Goal: Transaction & Acquisition: Purchase product/service

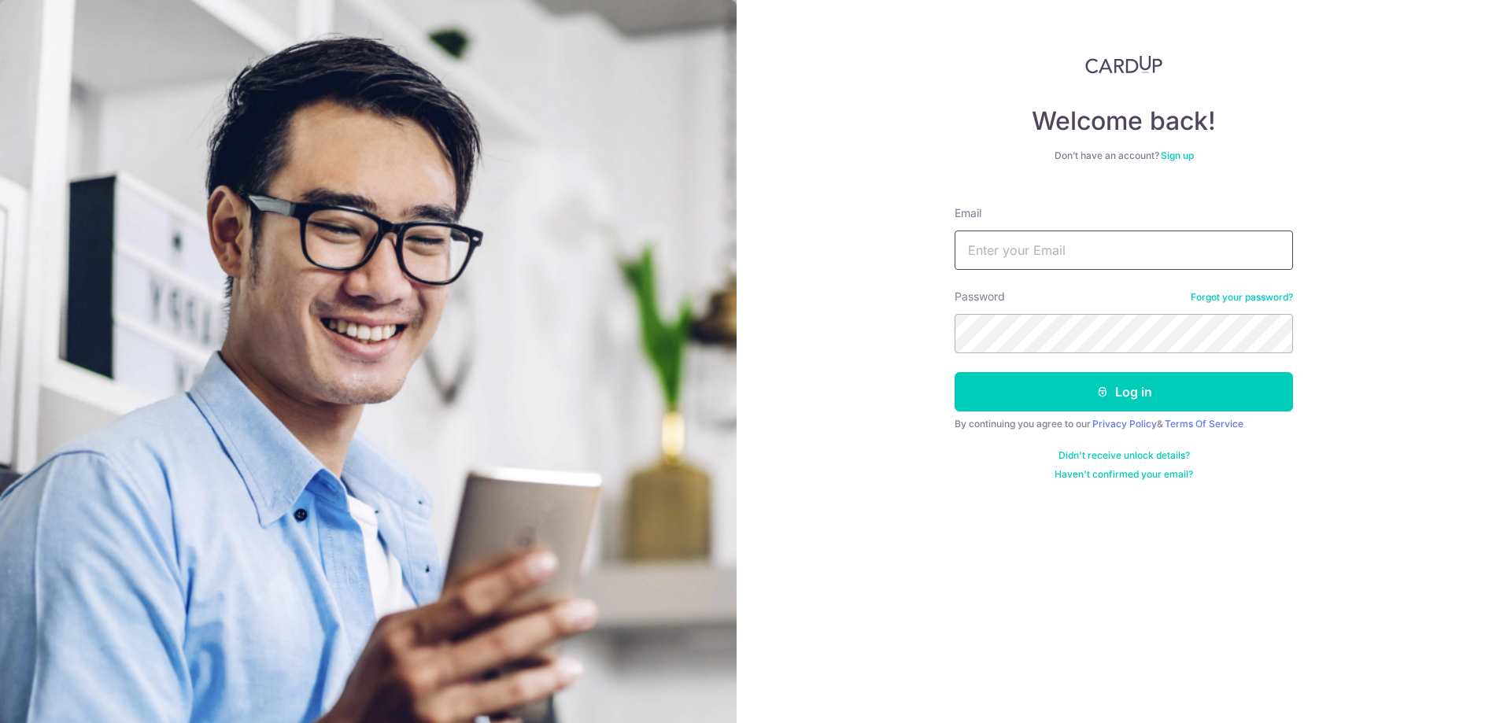
click at [1104, 254] on input "Email" at bounding box center [1124, 250] width 338 height 39
type input "[EMAIL_ADDRESS][DOMAIN_NAME]"
click at [1069, 393] on button "Log in" at bounding box center [1124, 391] width 338 height 39
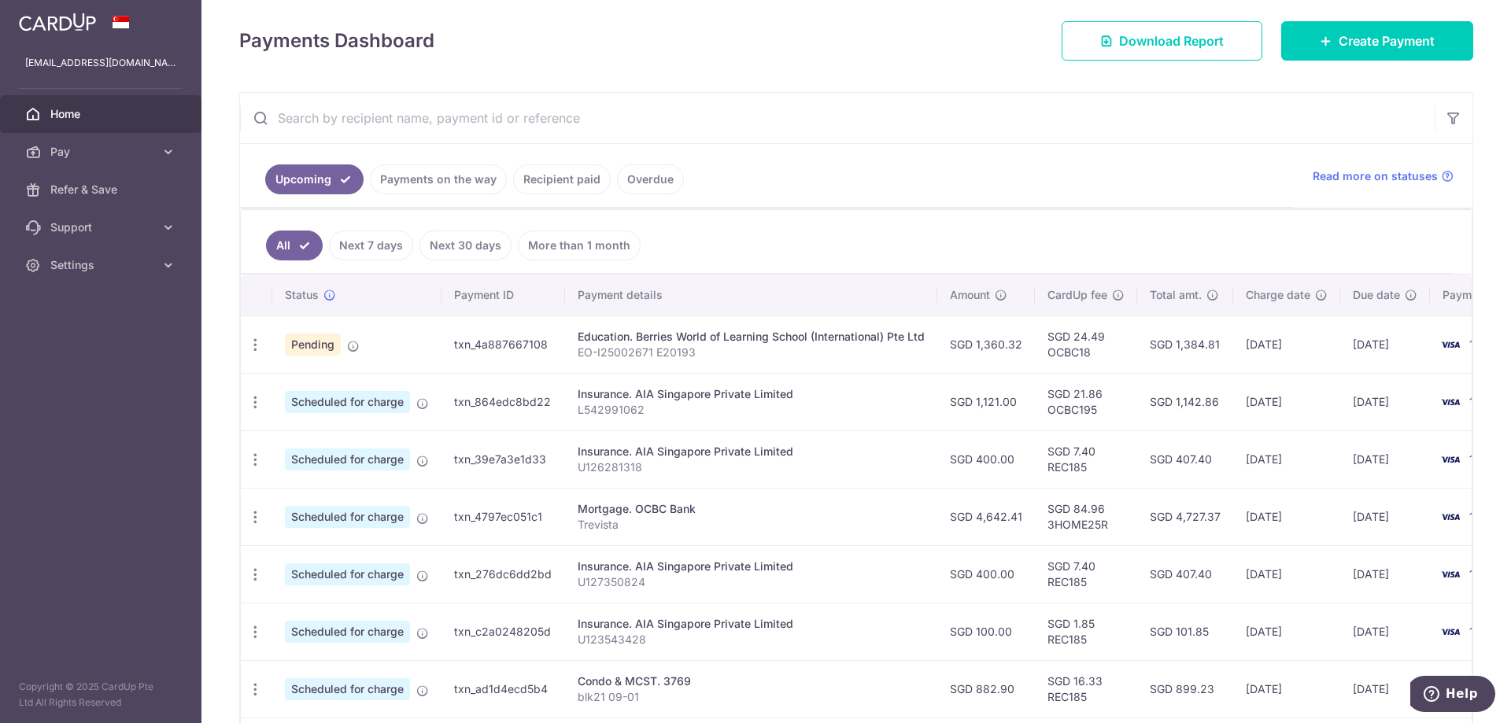
scroll to position [236, 0]
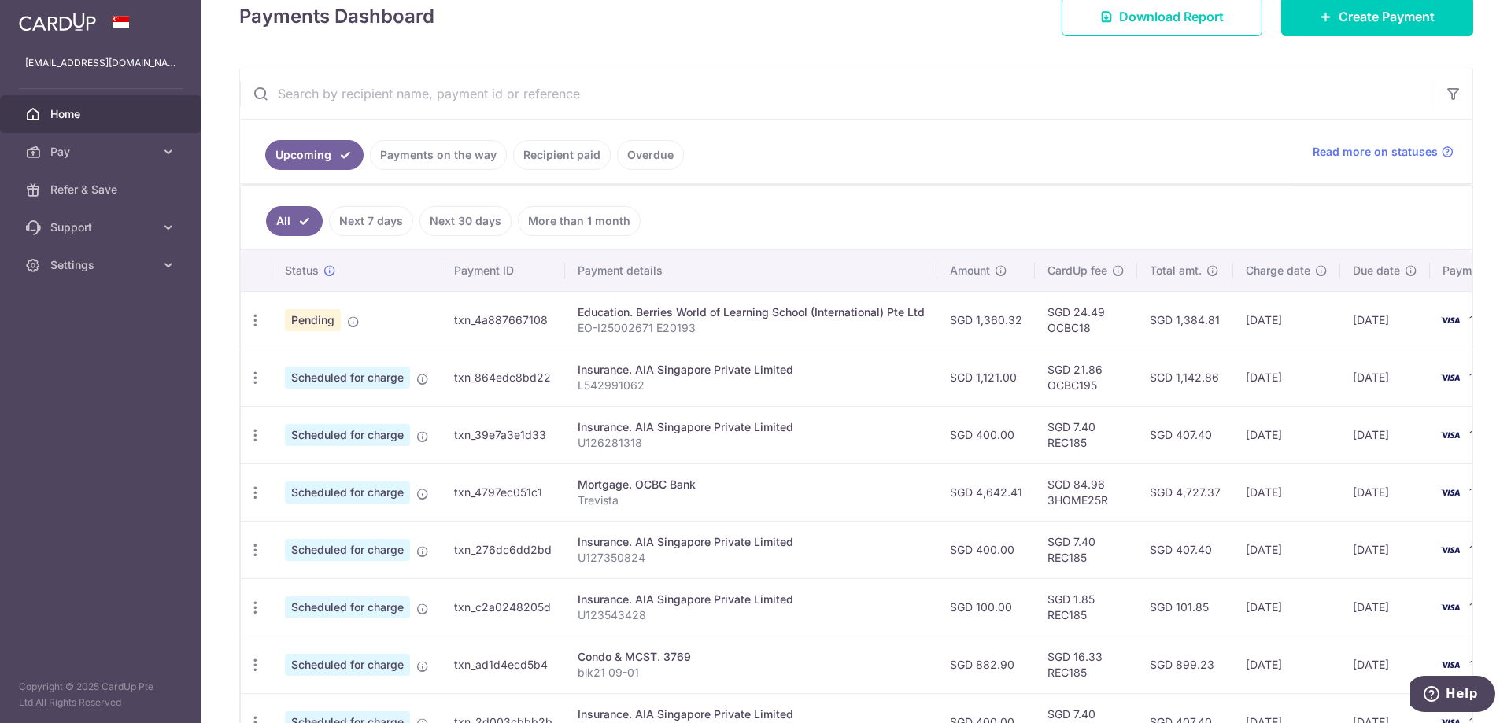
click at [1077, 331] on td "SGD 24.49 OCBC18" at bounding box center [1086, 319] width 102 height 57
copy td "OCBC18"
click at [1331, 36] on div "× Pause Schedule Pause all future payments in this series Pause just this one p…" at bounding box center [855, 361] width 1309 height 723
click at [1331, 31] on link "Create Payment" at bounding box center [1377, 16] width 192 height 39
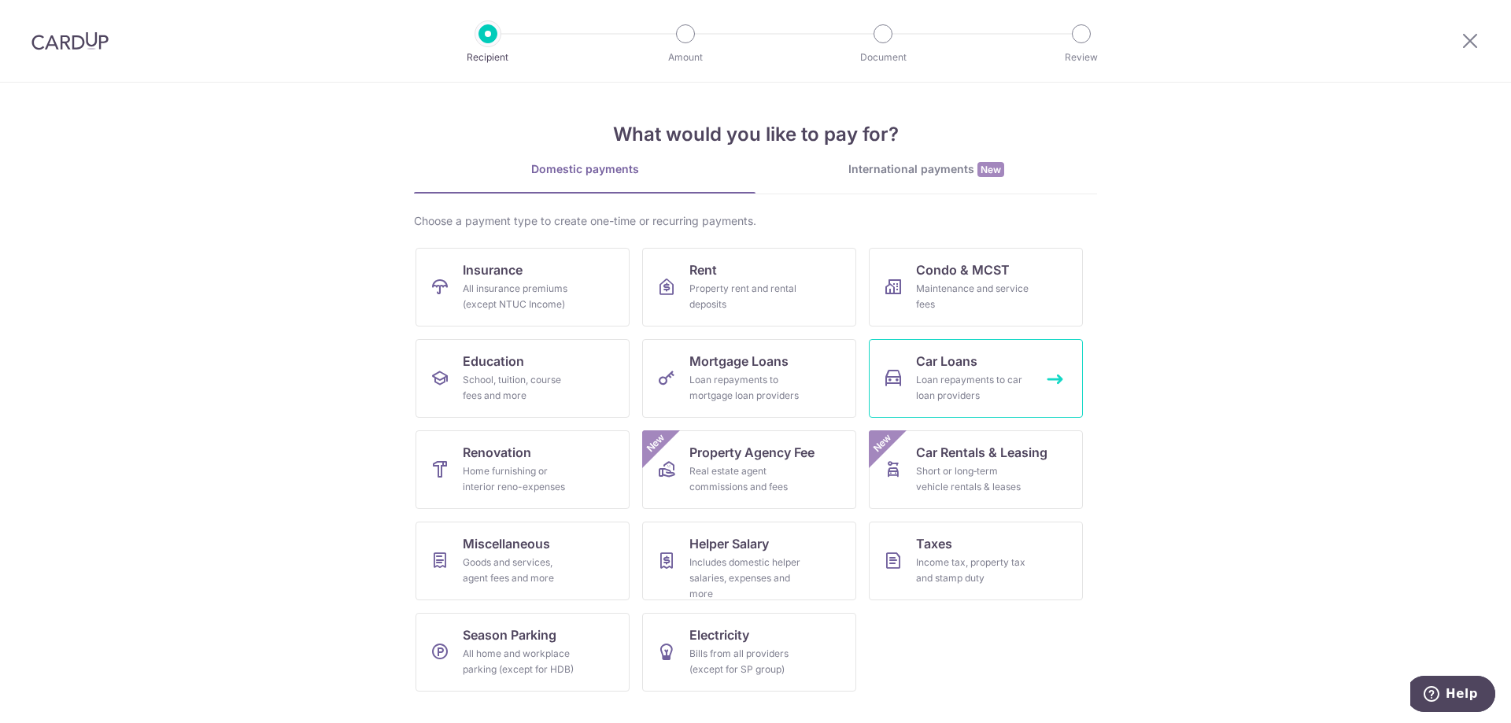
click at [915, 363] on link "Car Loans Loan repayments to car loan providers" at bounding box center [976, 378] width 214 height 79
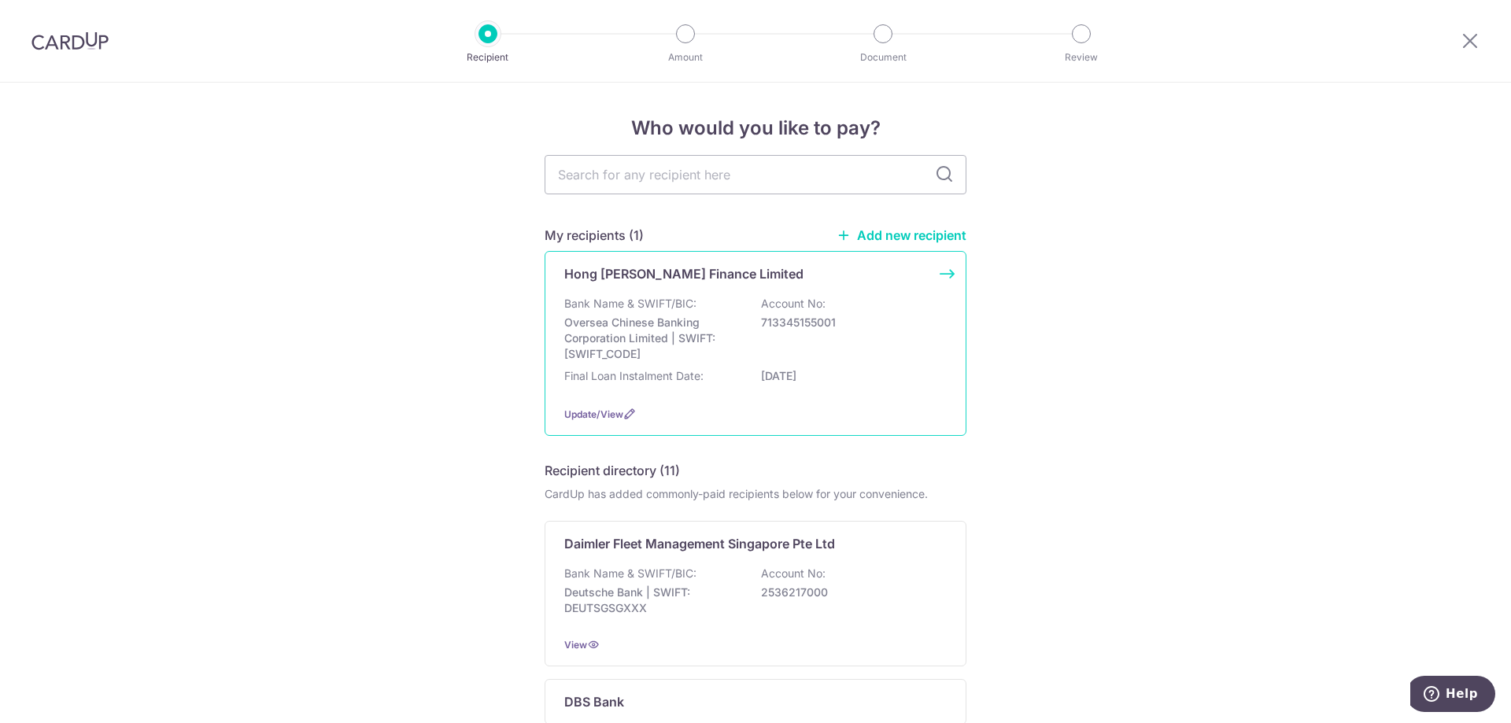
click at [720, 357] on p "Oversea Chinese Banking Corporation Limited | SWIFT: OCBCSGSGXXX" at bounding box center [652, 338] width 176 height 47
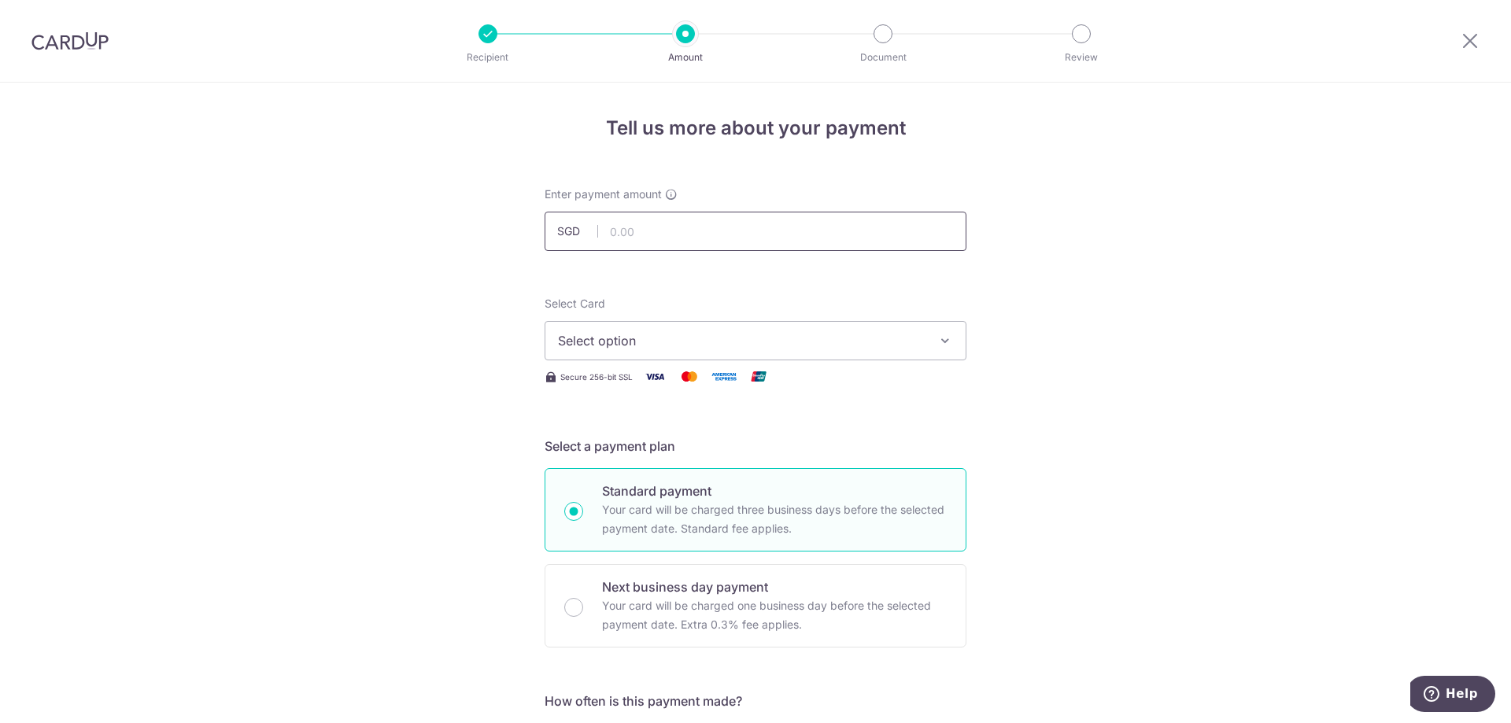
click at [697, 225] on input "text" at bounding box center [756, 231] width 422 height 39
drag, startPoint x: 493, startPoint y: 59, endPoint x: 492, endPoint y: 43, distance: 15.8
click at [493, 59] on p "Recipient" at bounding box center [488, 58] width 116 height 16
click at [486, 24] on div at bounding box center [487, 33] width 19 height 19
click at [487, 31] on div at bounding box center [487, 33] width 19 height 19
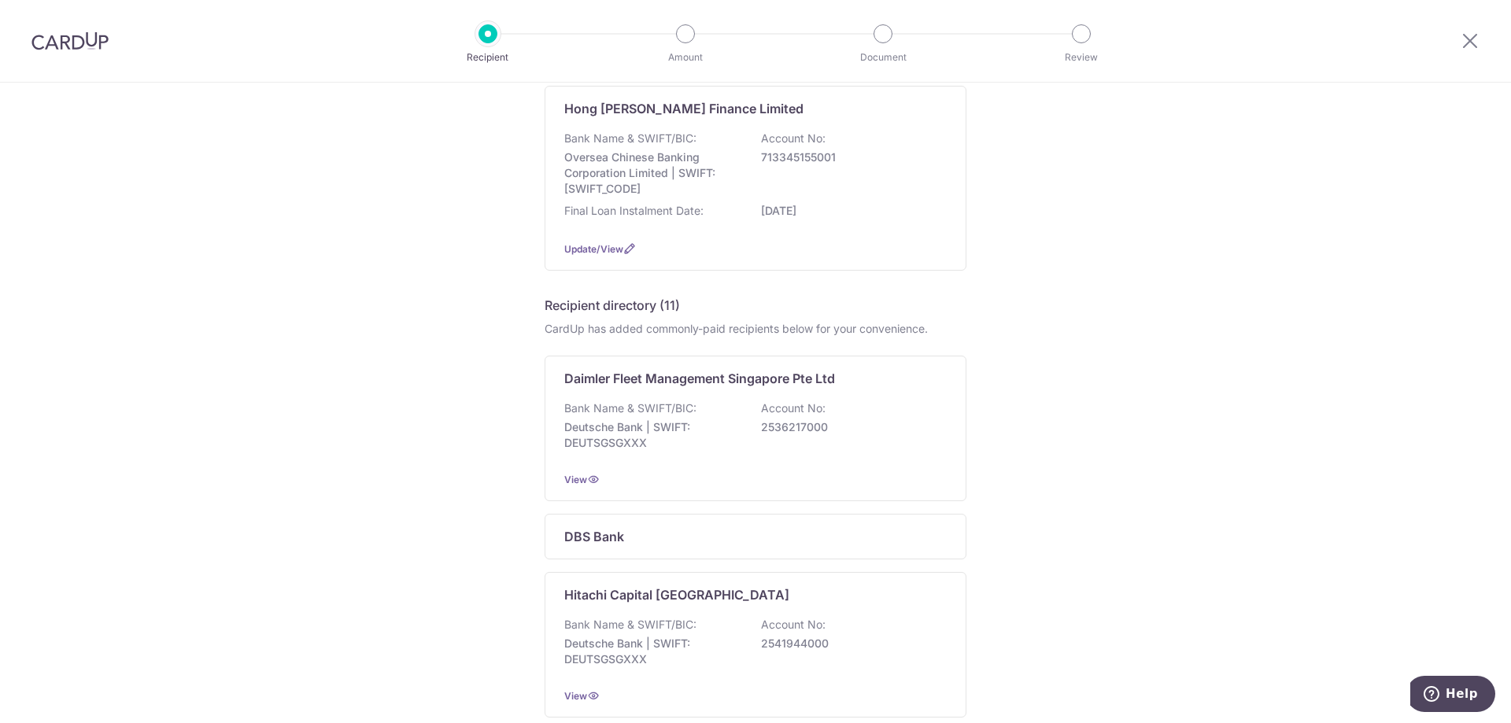
scroll to position [236, 0]
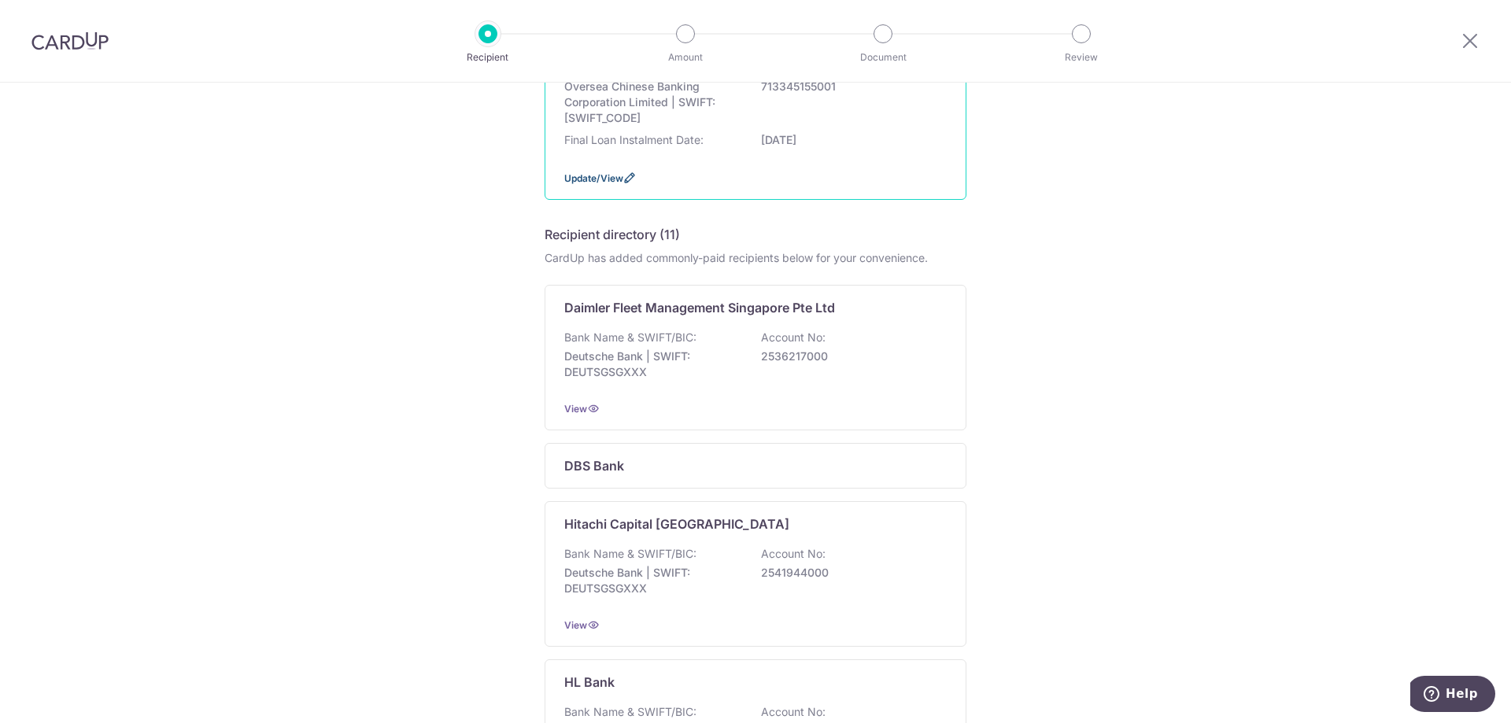
click at [582, 175] on span "Update/View" at bounding box center [593, 178] width 59 height 12
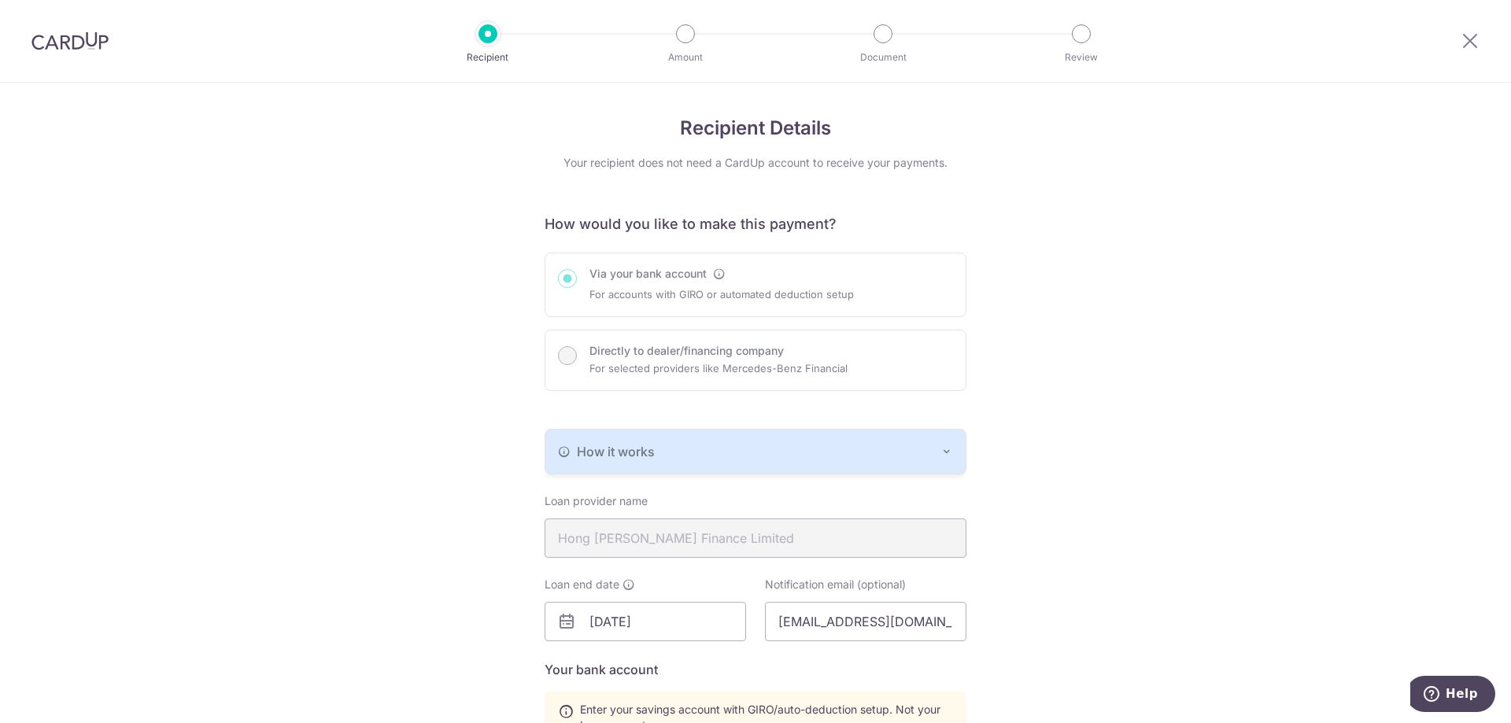
click at [567, 351] on div "Via your bank account For accounts with GIRO or automated deduction setup Direc…" at bounding box center [756, 322] width 422 height 138
click at [568, 352] on div "Via your bank account For accounts with GIRO or automated deduction setup Direc…" at bounding box center [756, 322] width 422 height 138
click at [569, 352] on div "Via your bank account For accounts with GIRO or automated deduction setup Direc…" at bounding box center [756, 322] width 422 height 138
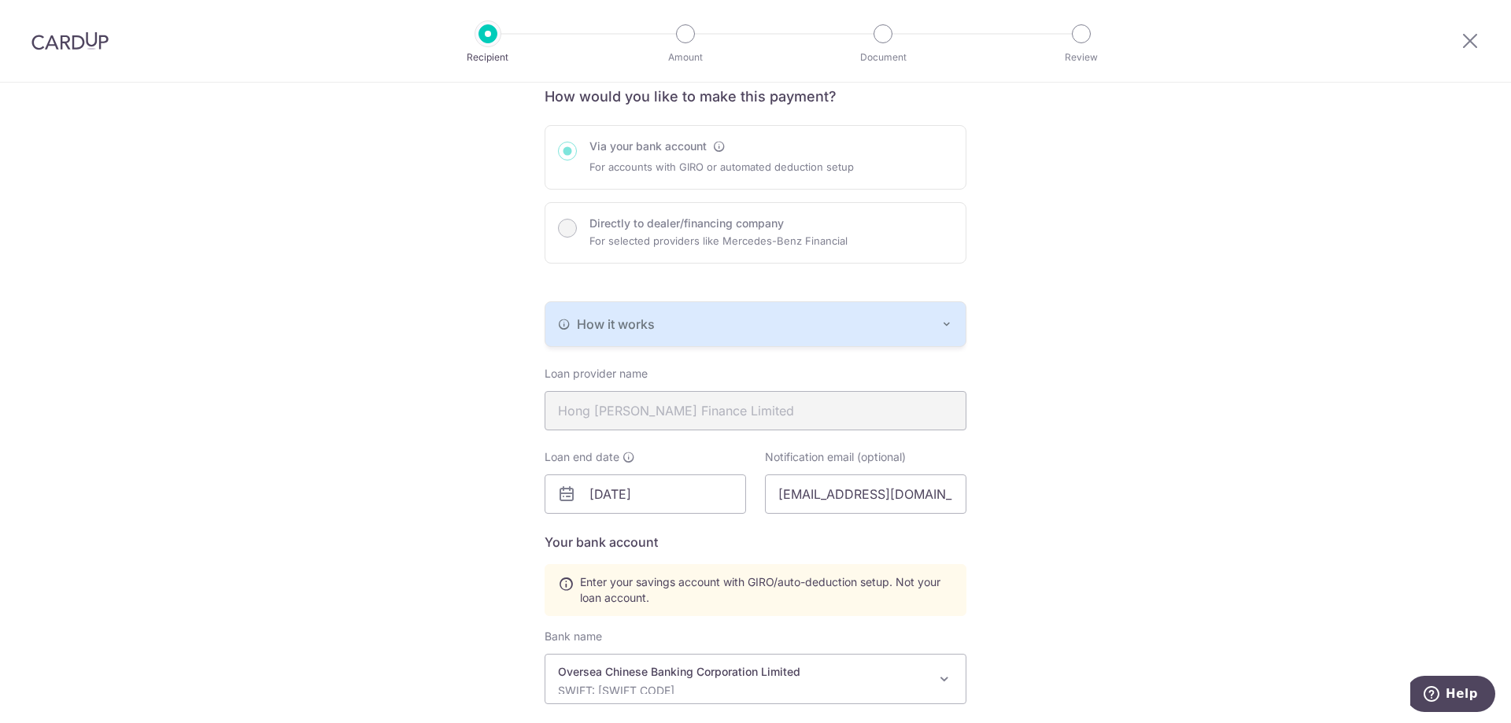
scroll to position [157, 0]
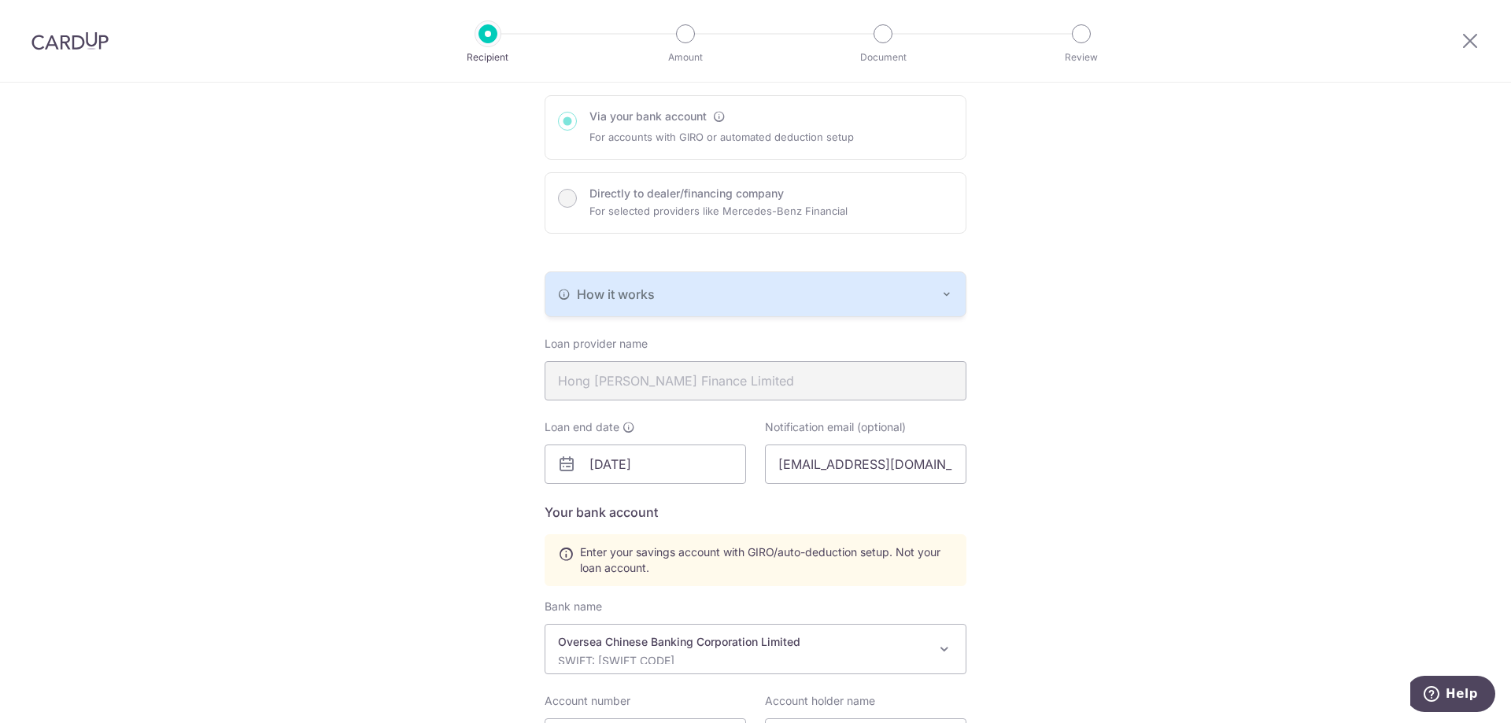
click at [563, 203] on div "Via your bank account For accounts with GIRO or automated deduction setup Direc…" at bounding box center [756, 164] width 422 height 138
click at [563, 198] on div "Via your bank account For accounts with GIRO or automated deduction setup Direc…" at bounding box center [756, 164] width 422 height 138
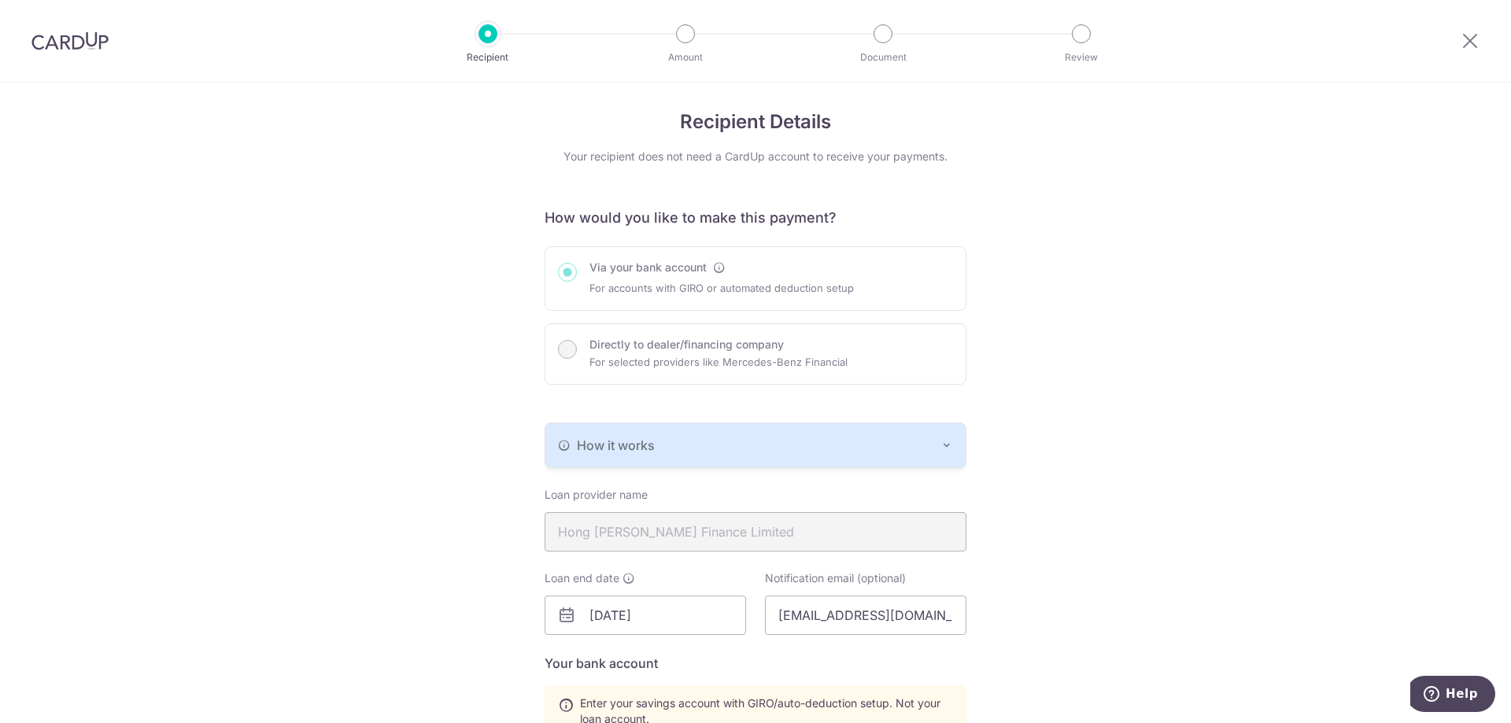
scroll to position [0, 0]
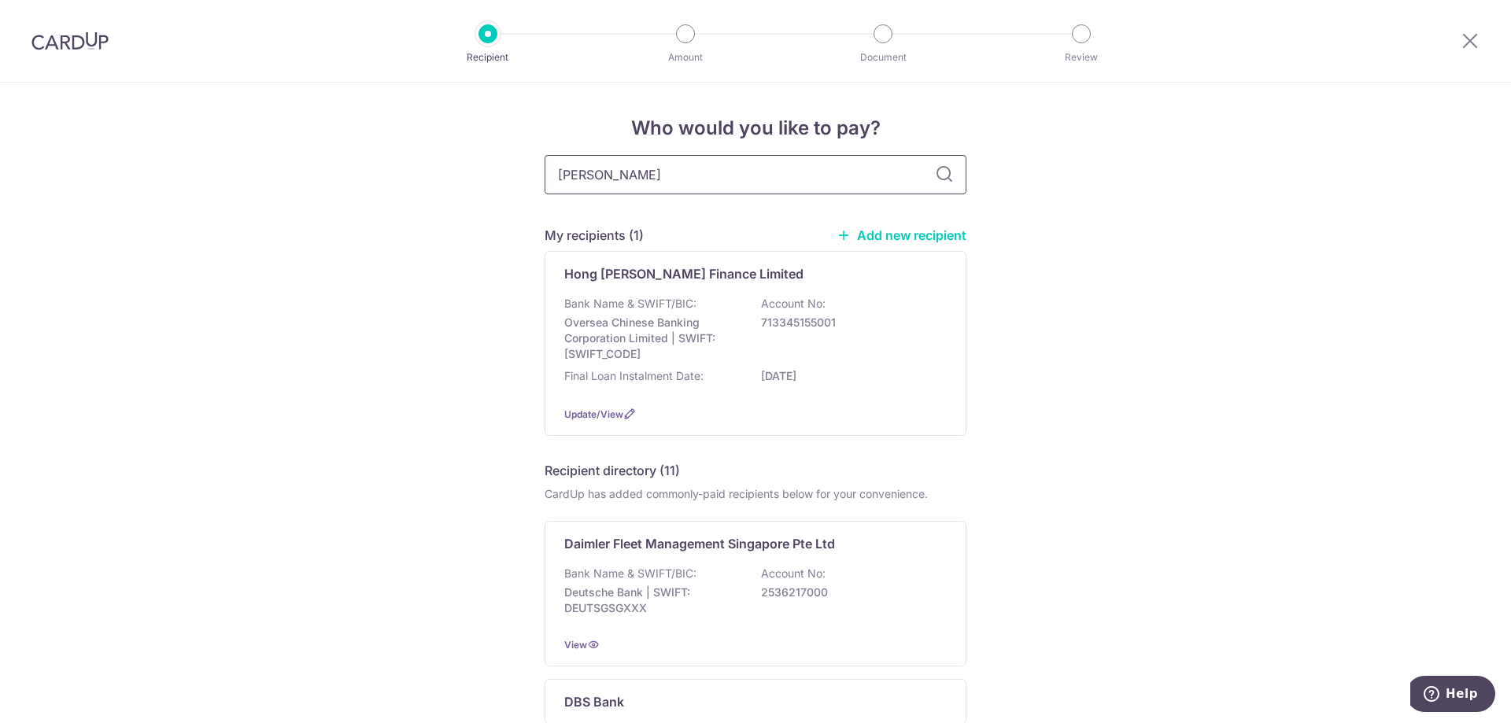
type input "hong leong"
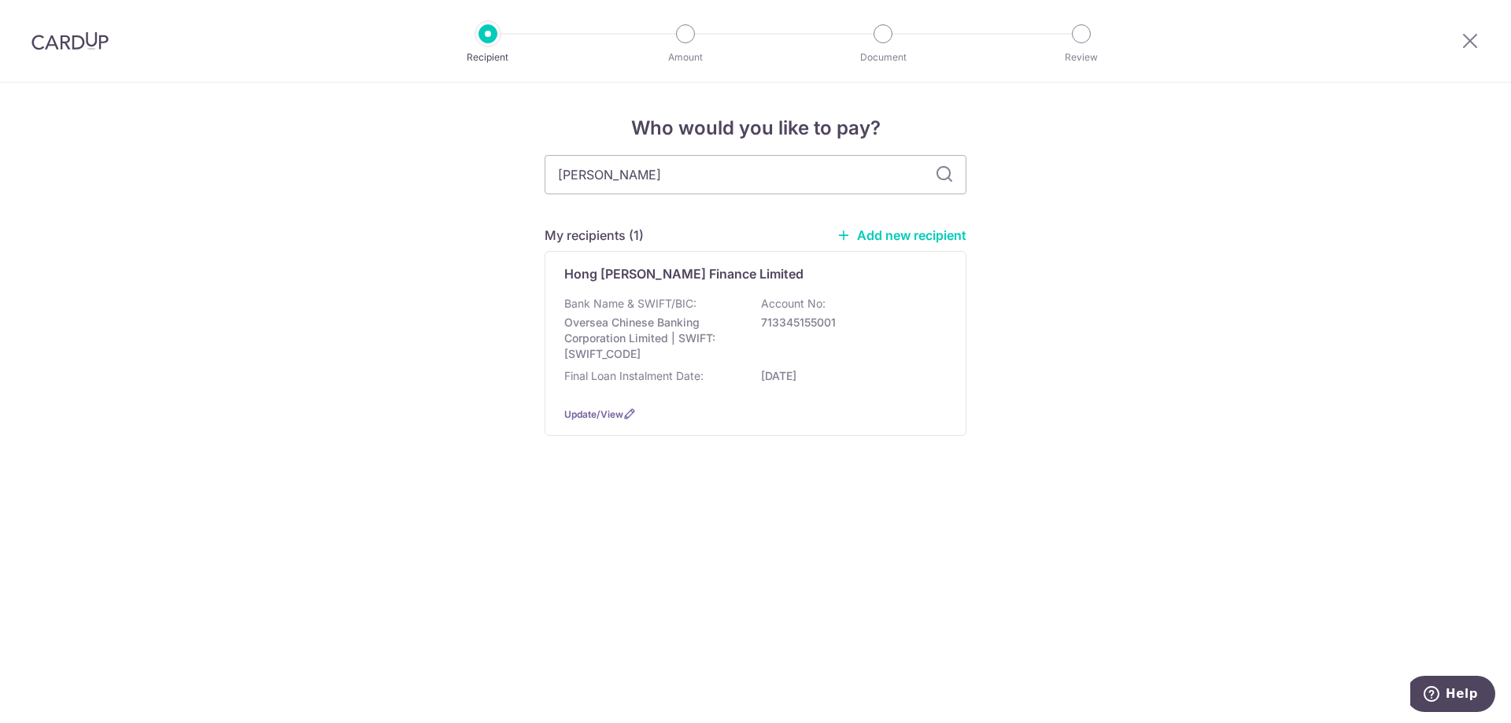
click at [944, 174] on icon at bounding box center [944, 174] width 19 height 19
click at [904, 242] on link "Add new recipient" at bounding box center [902, 235] width 130 height 16
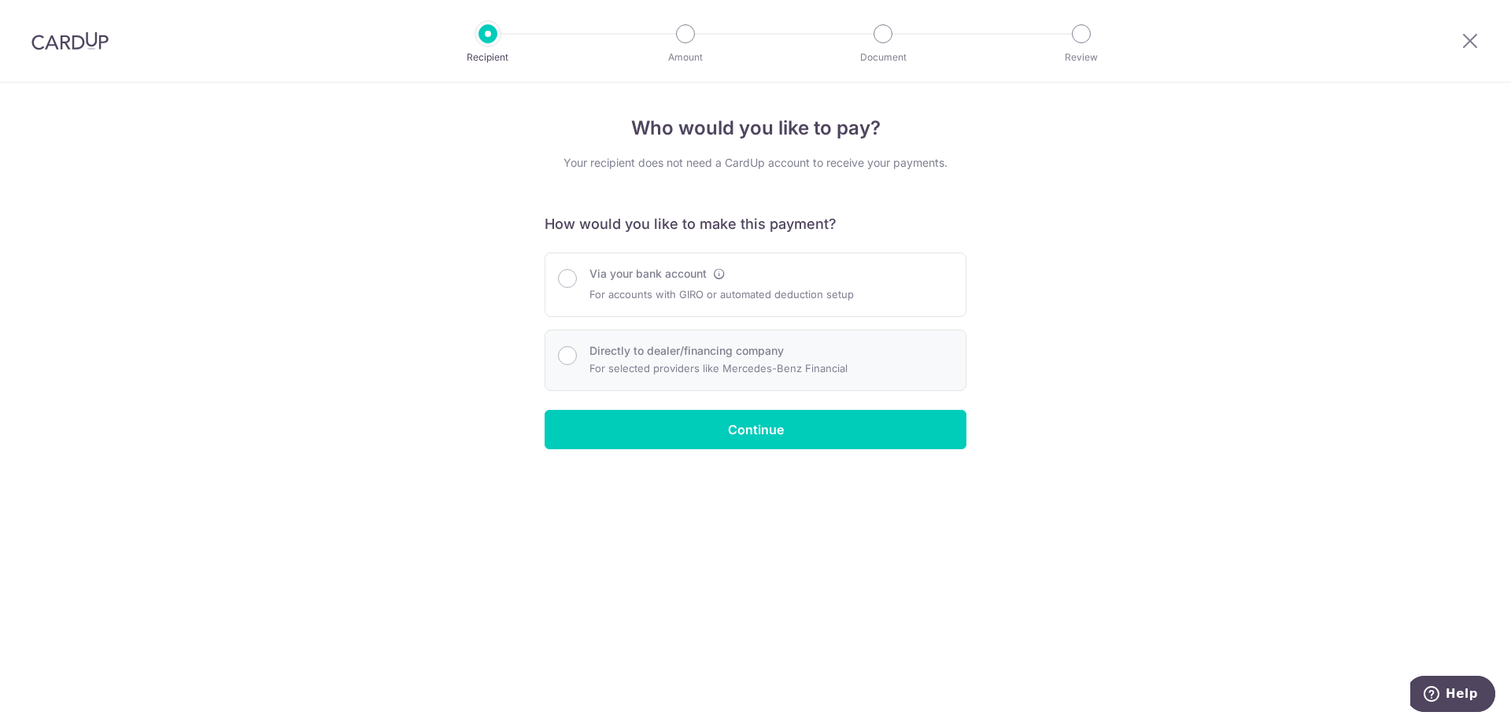
click at [678, 361] on p "For selected providers like Mercedes-Benz Financial" at bounding box center [718, 368] width 258 height 19
radio input "true"
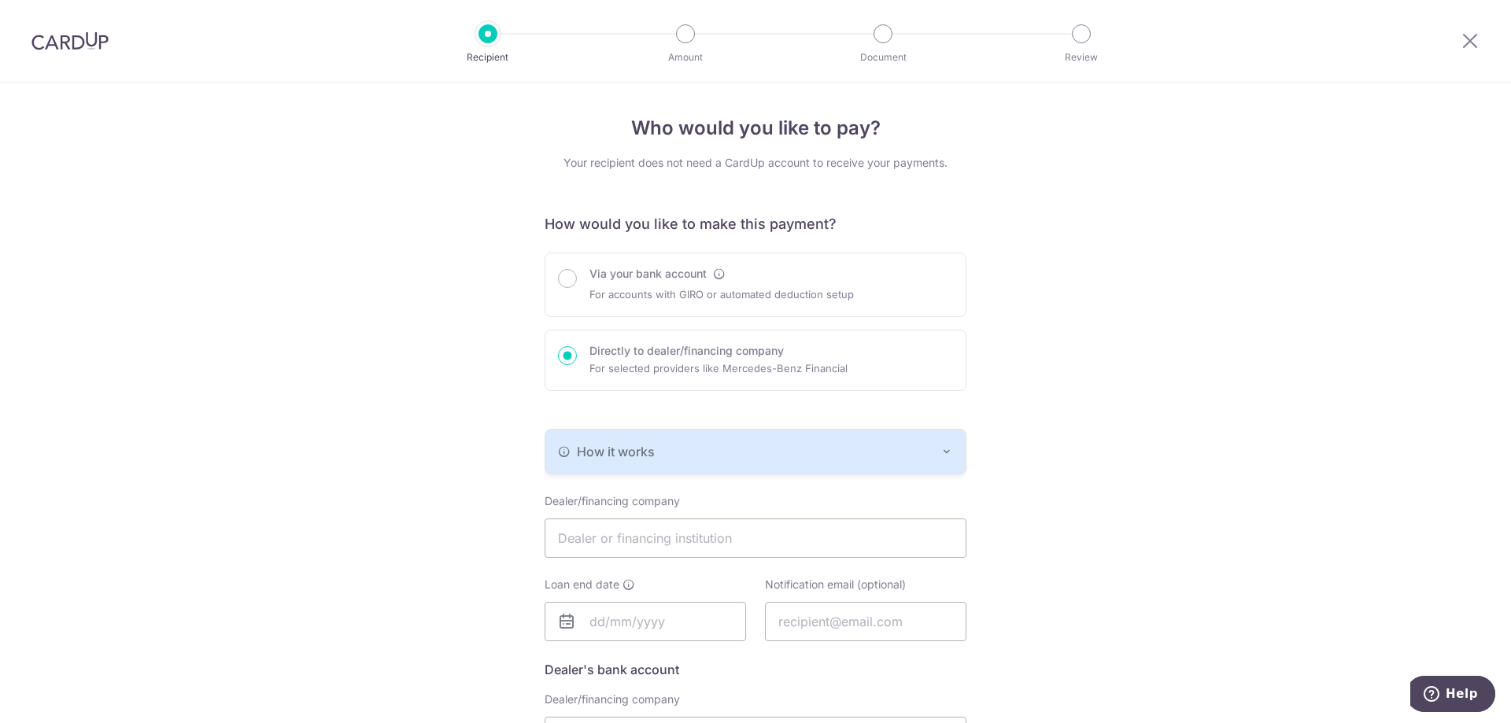
click at [932, 461] on button "How it works" at bounding box center [755, 452] width 420 height 44
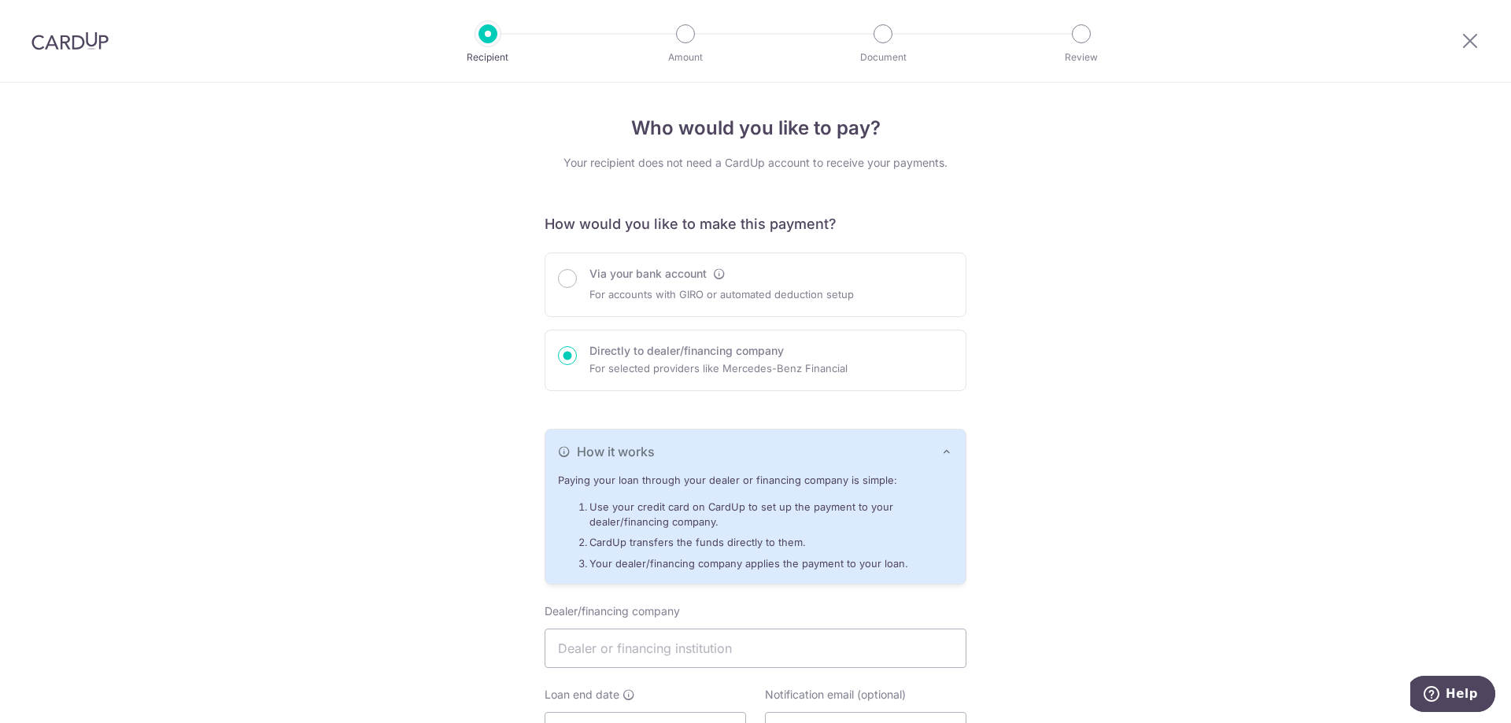
click at [932, 461] on button "How it works" at bounding box center [755, 452] width 420 height 44
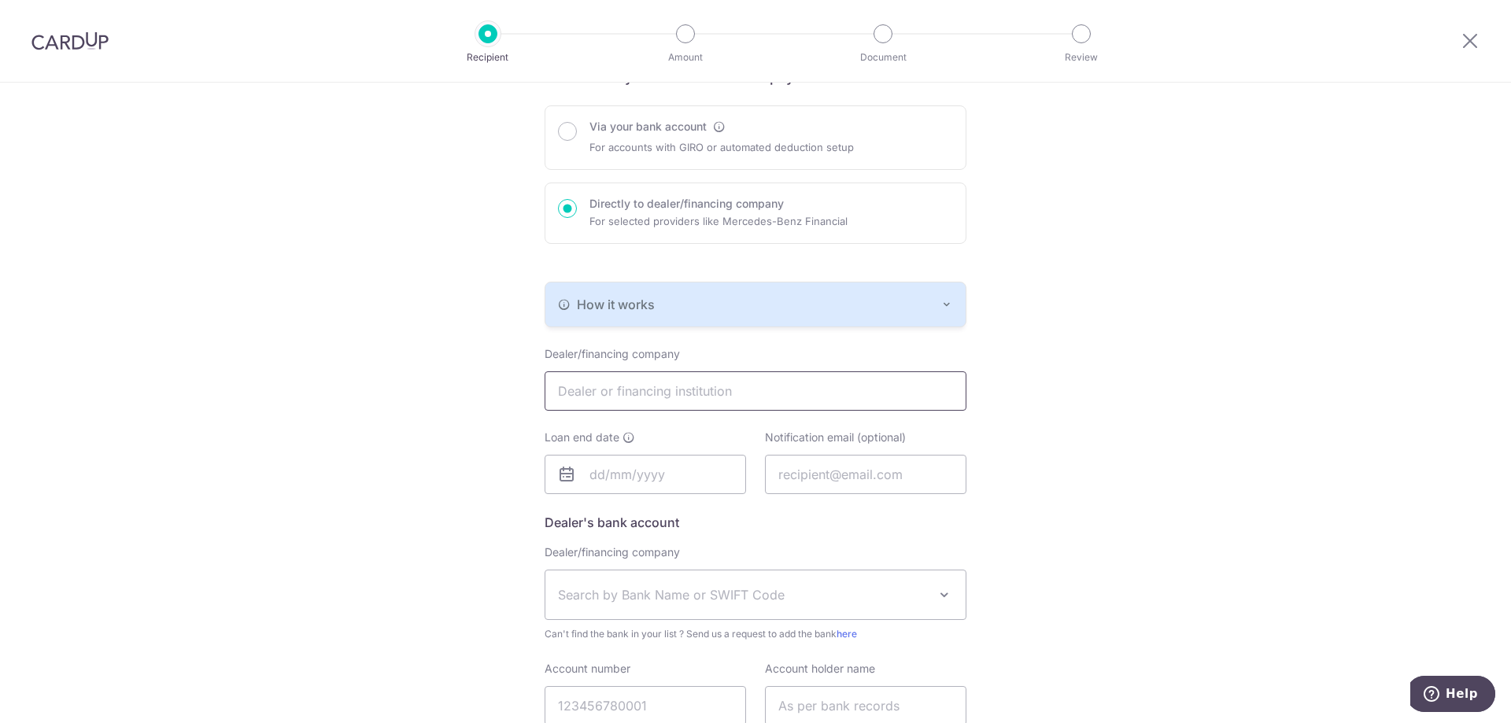
scroll to position [157, 0]
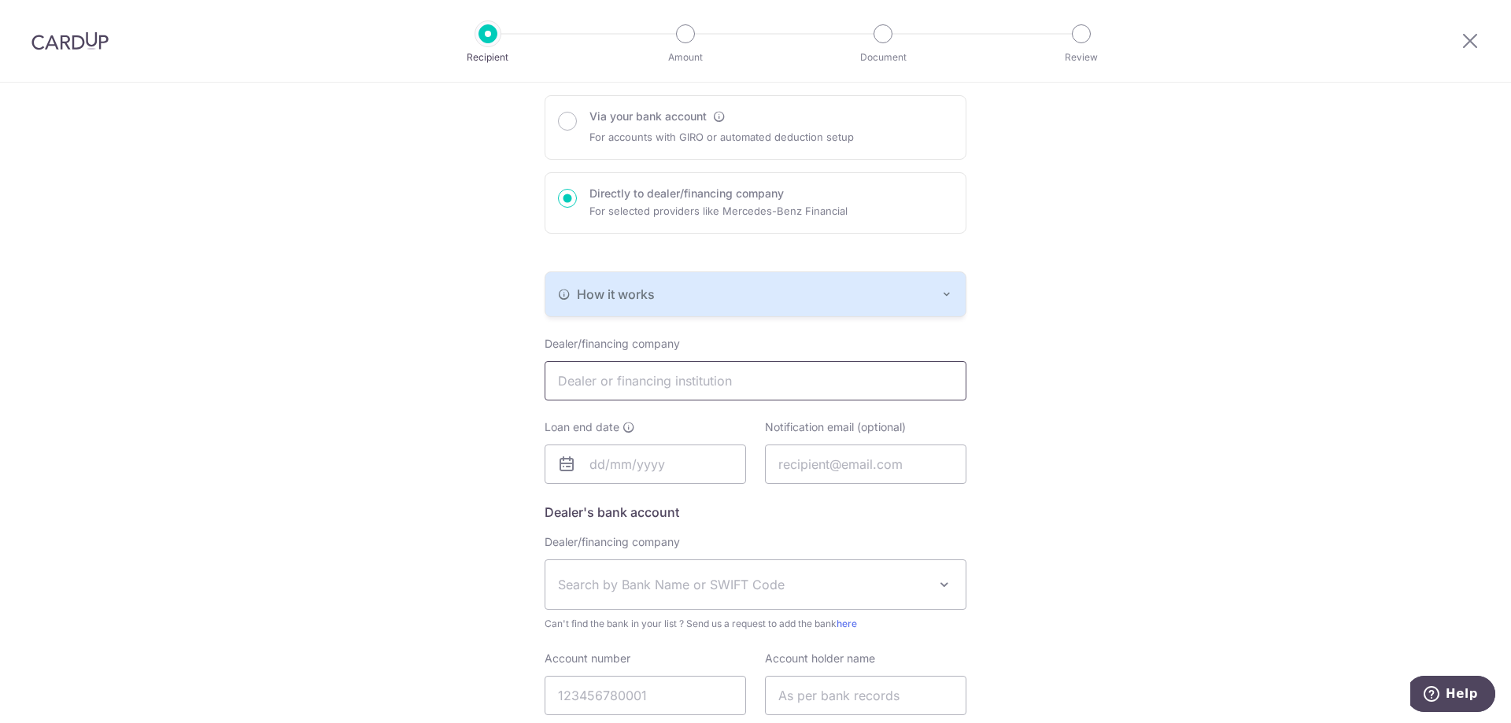
click at [729, 374] on input "text" at bounding box center [756, 380] width 422 height 39
type input "Hong Leong Finance"
click at [627, 460] on input "text" at bounding box center [645, 464] width 201 height 39
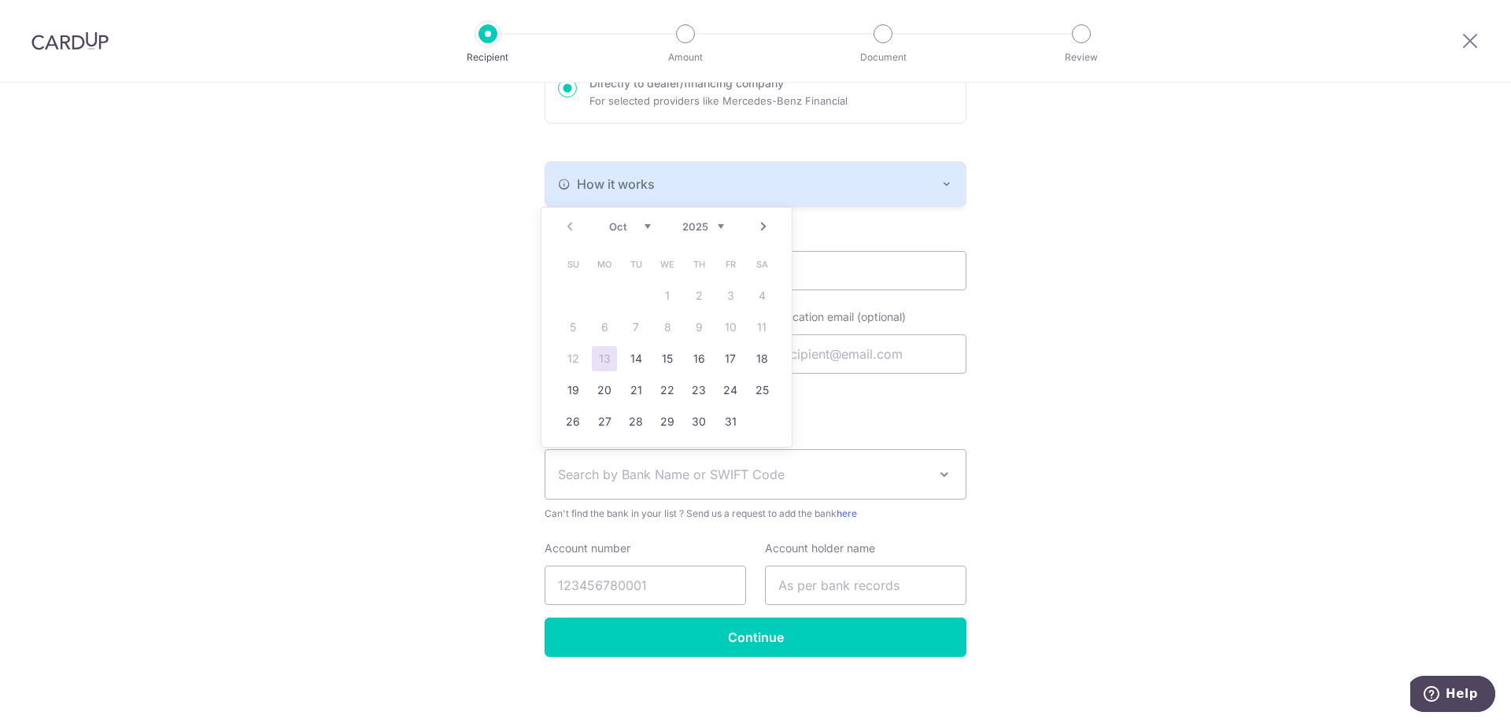
scroll to position [275, 0]
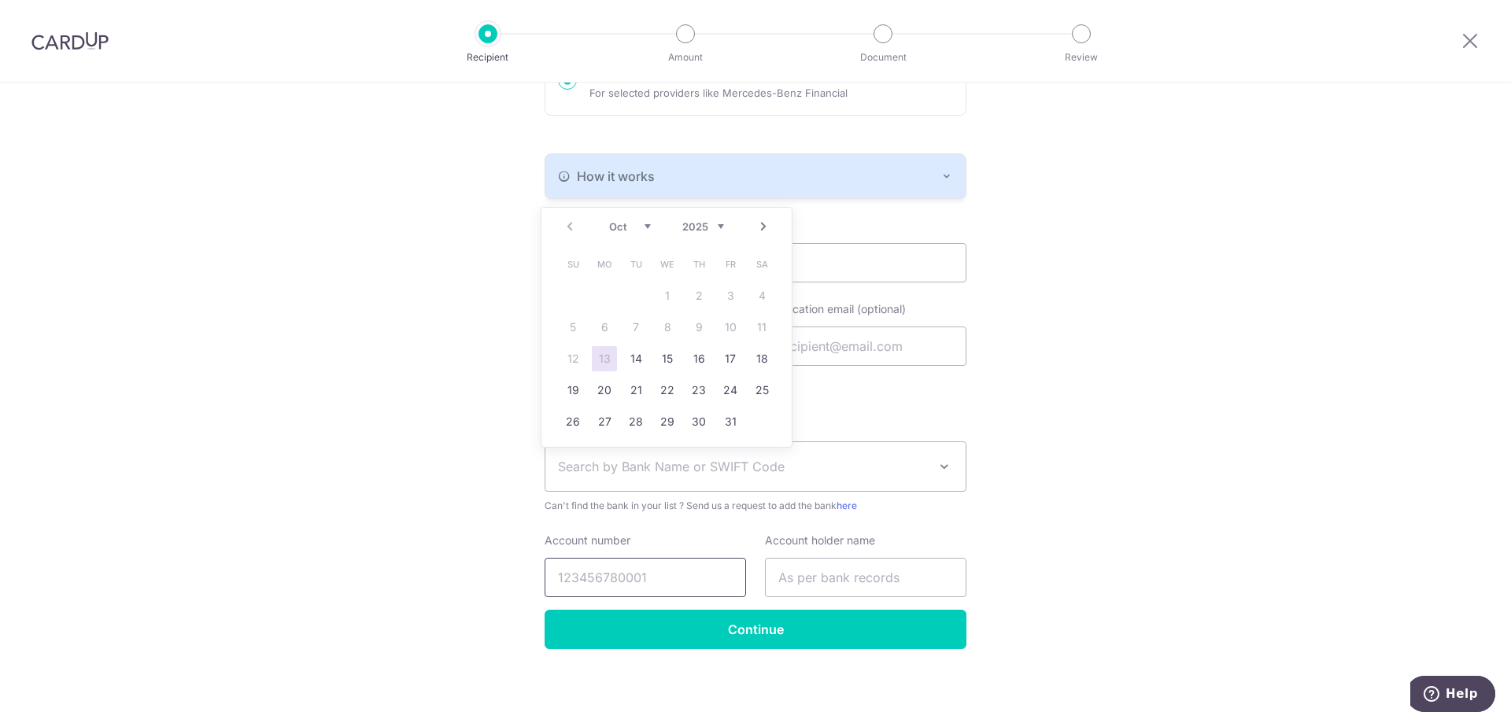
click at [663, 578] on input "Account number" at bounding box center [645, 577] width 201 height 39
click at [951, 468] on span "Search by Bank Name or SWIFT Code" at bounding box center [755, 466] width 420 height 49
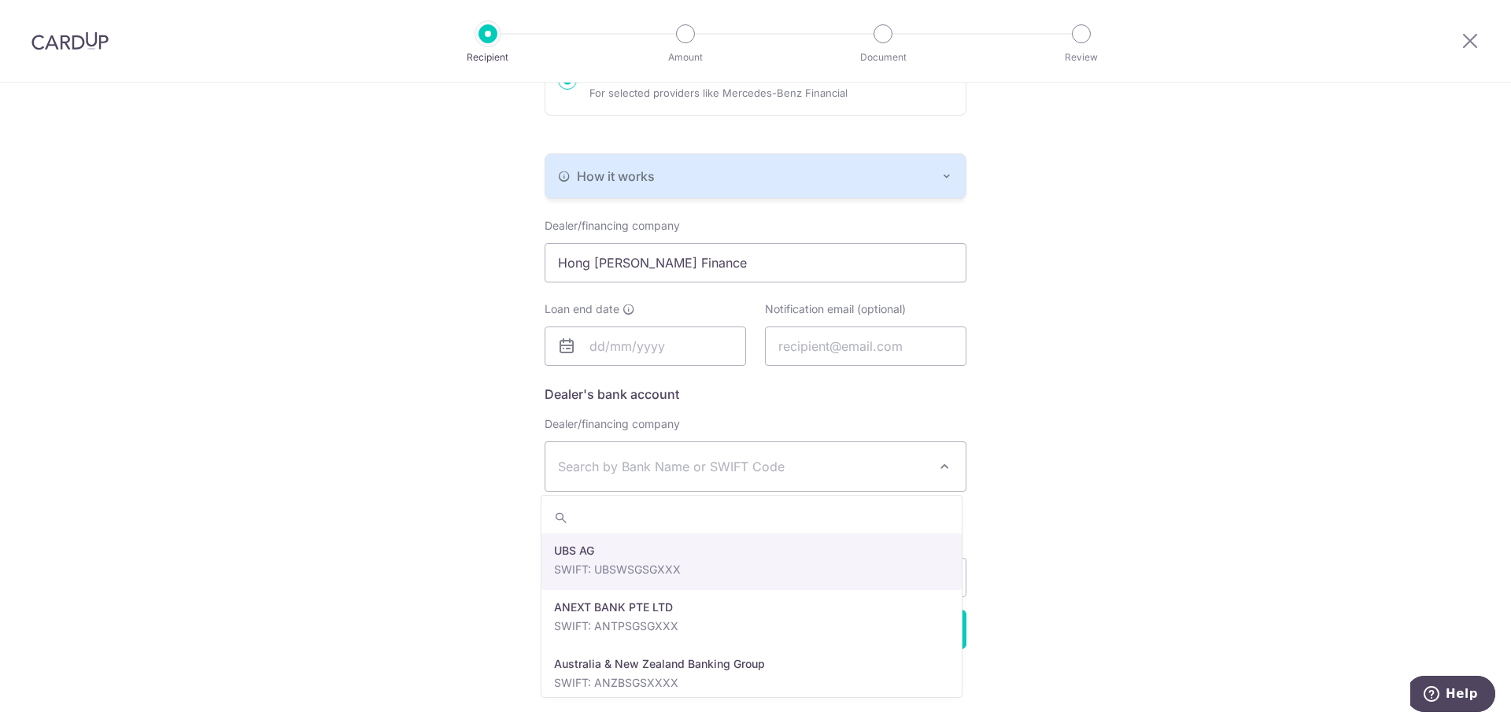
click at [943, 475] on span at bounding box center [944, 466] width 19 height 19
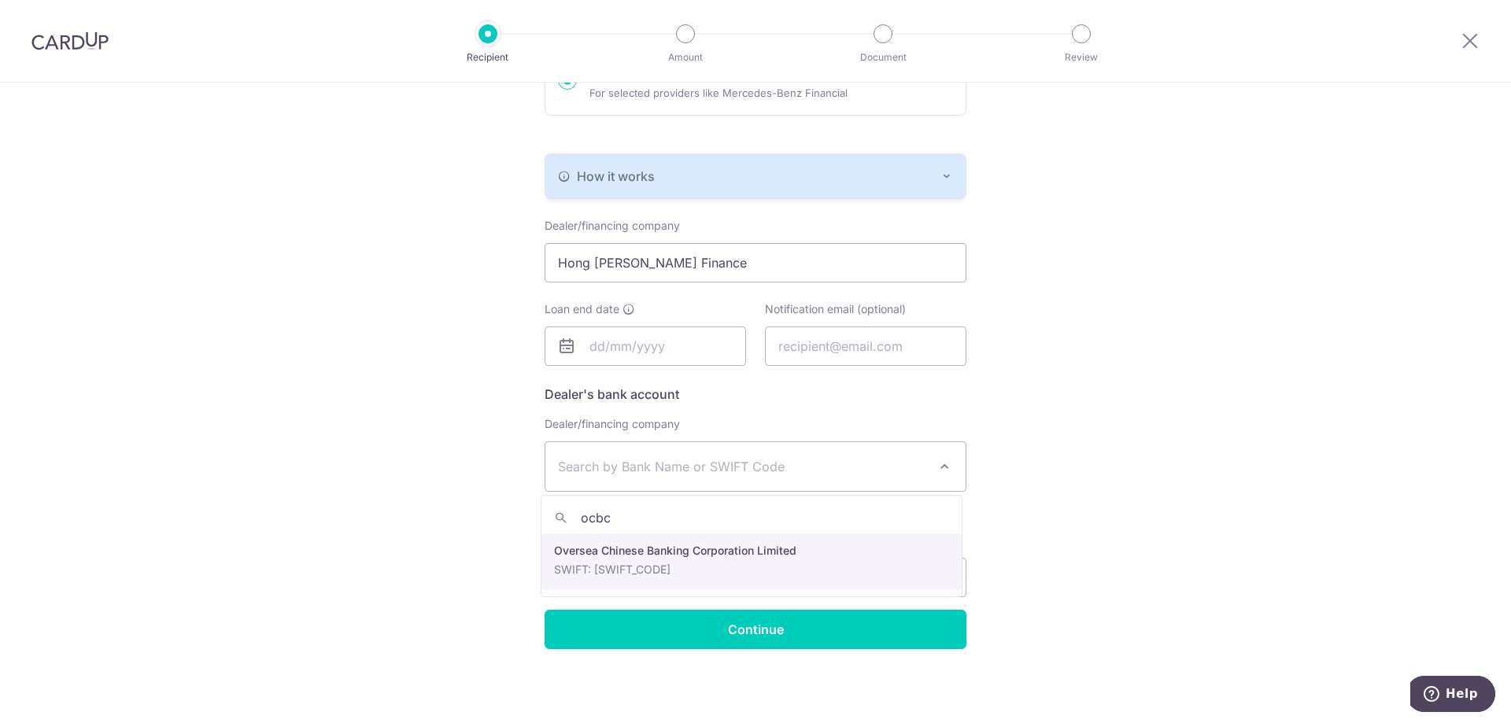
type input "ocbc"
select select "12"
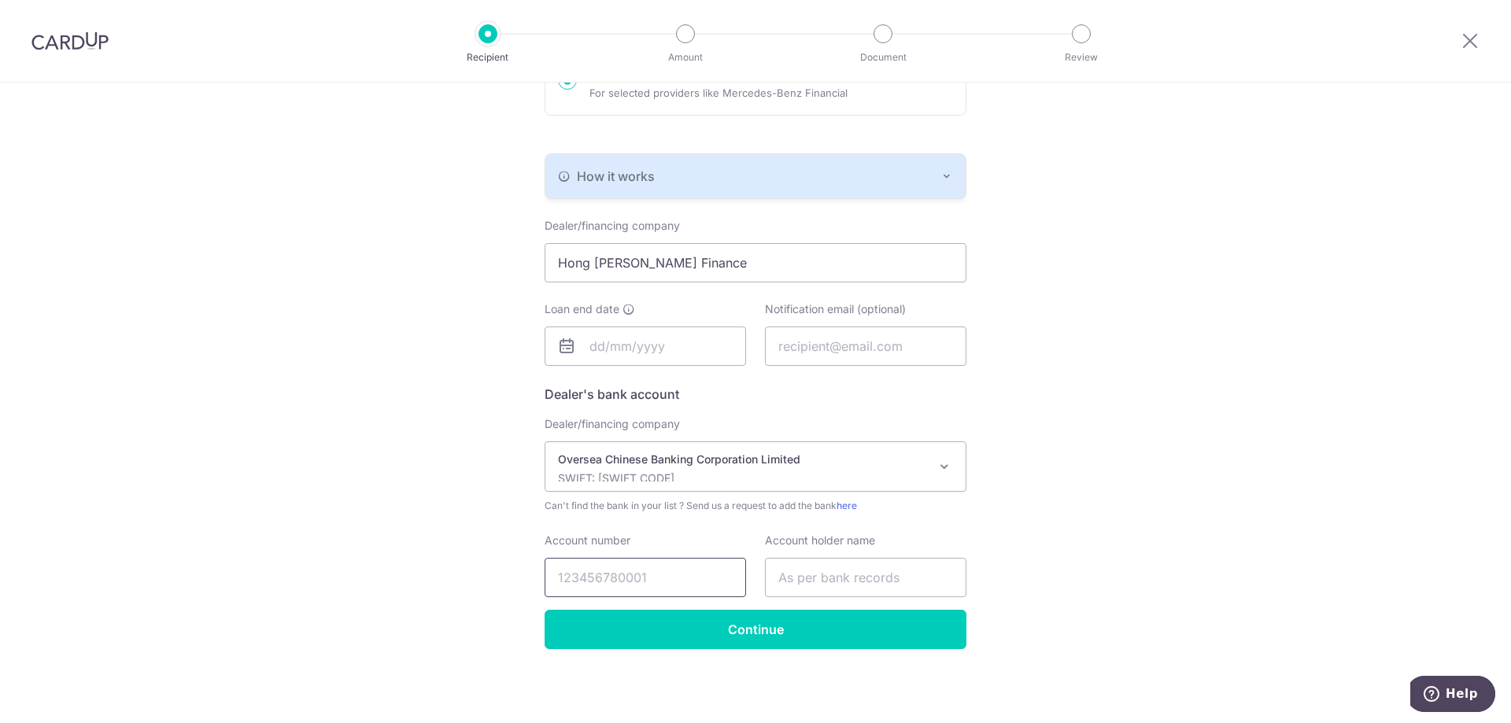
click at [612, 578] on input "Account number" at bounding box center [645, 577] width 201 height 39
click at [813, 572] on input "text" at bounding box center [865, 577] width 201 height 39
click at [639, 340] on input "text" at bounding box center [645, 346] width 201 height 39
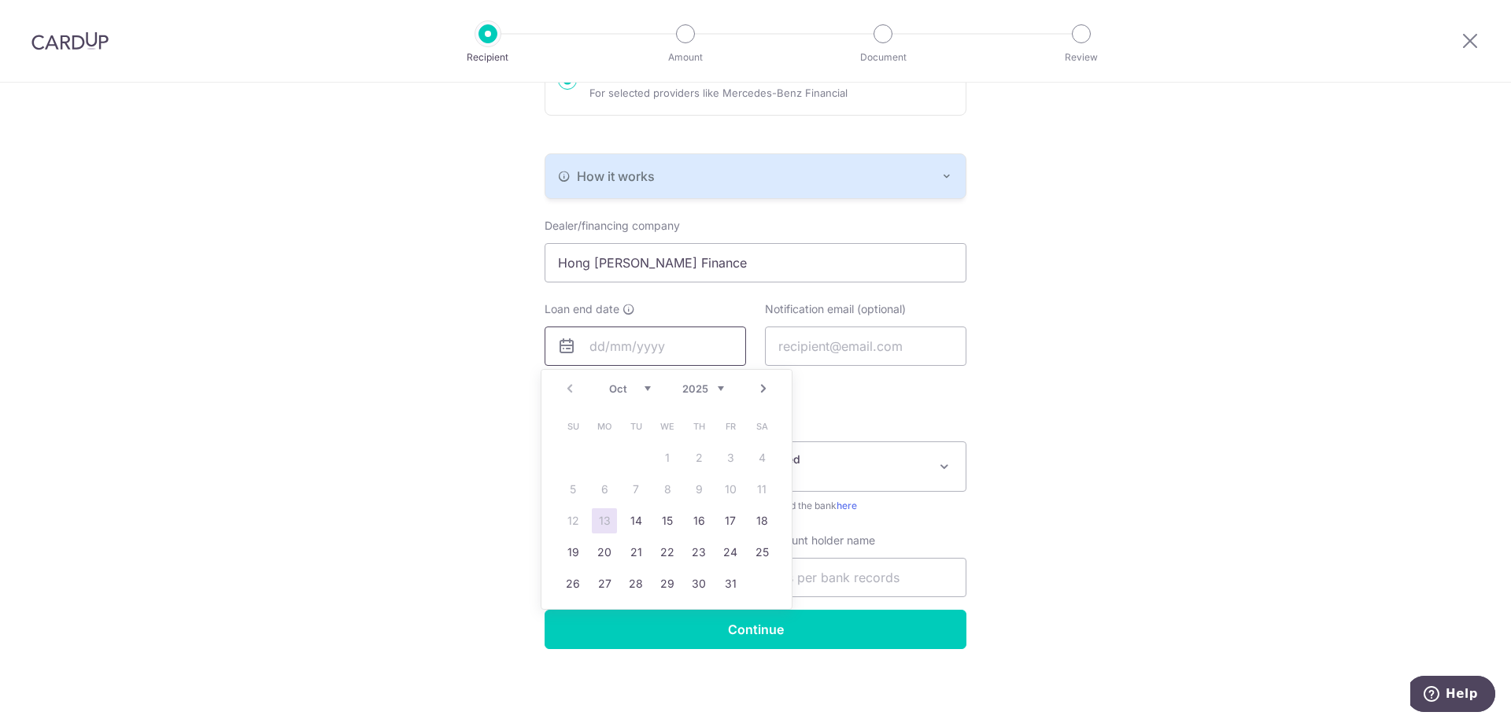
type input "11/03/2032"
click at [869, 342] on input "text" at bounding box center [865, 346] width 201 height 39
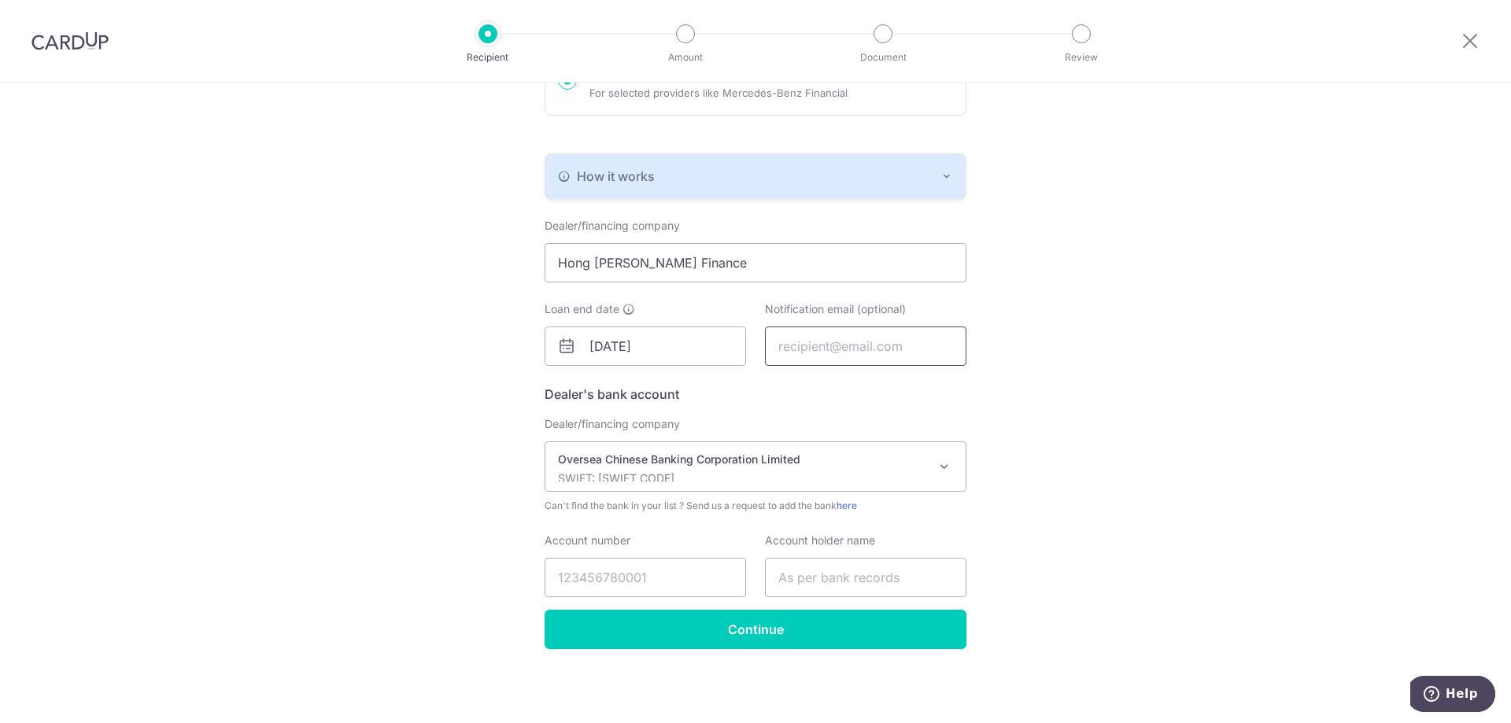
type input "[EMAIL_ADDRESS][DOMAIN_NAME]"
click at [1114, 491] on div "Who would you like to pay? Your recipient does not need a CardUp account to rec…" at bounding box center [755, 265] width 1511 height 916
click at [621, 582] on input "Account number" at bounding box center [645, 577] width 201 height 39
type input "618412225001"
click at [807, 574] on input "text" at bounding box center [865, 577] width 201 height 39
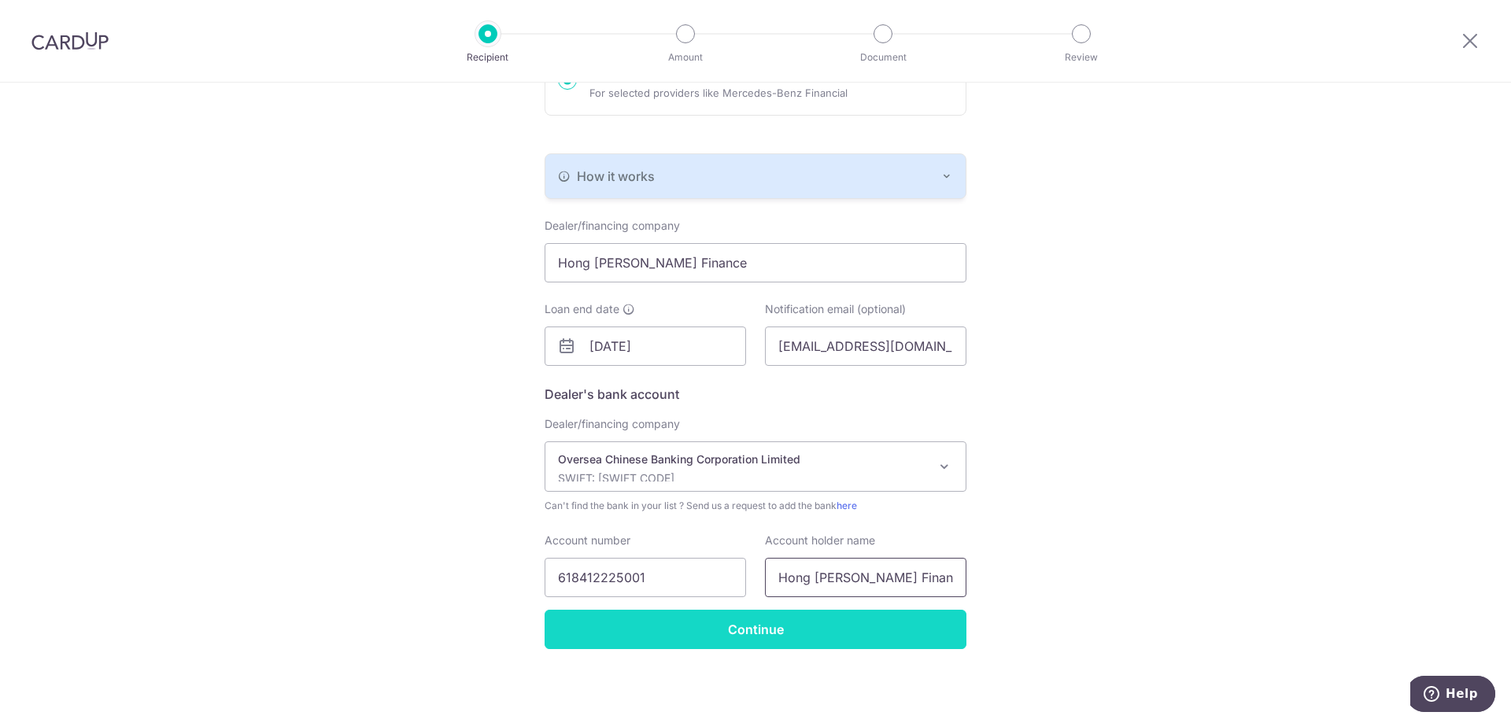
type input "Hong Leong Finance Limited"
click at [897, 623] on input "Continue" at bounding box center [756, 629] width 422 height 39
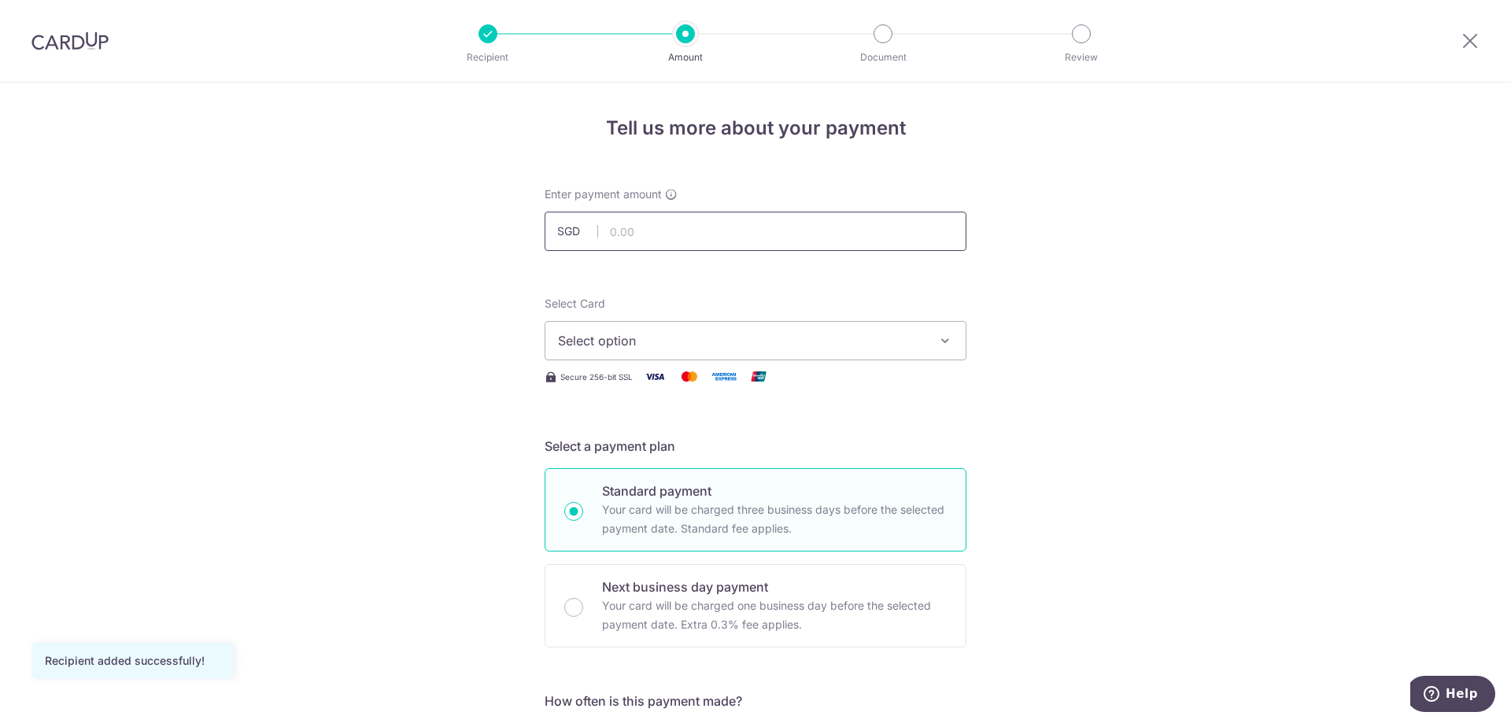
click at [735, 249] on input "text" at bounding box center [756, 231] width 422 height 39
type input "1,569.00"
click at [944, 341] on icon "button" at bounding box center [945, 341] width 16 height 16
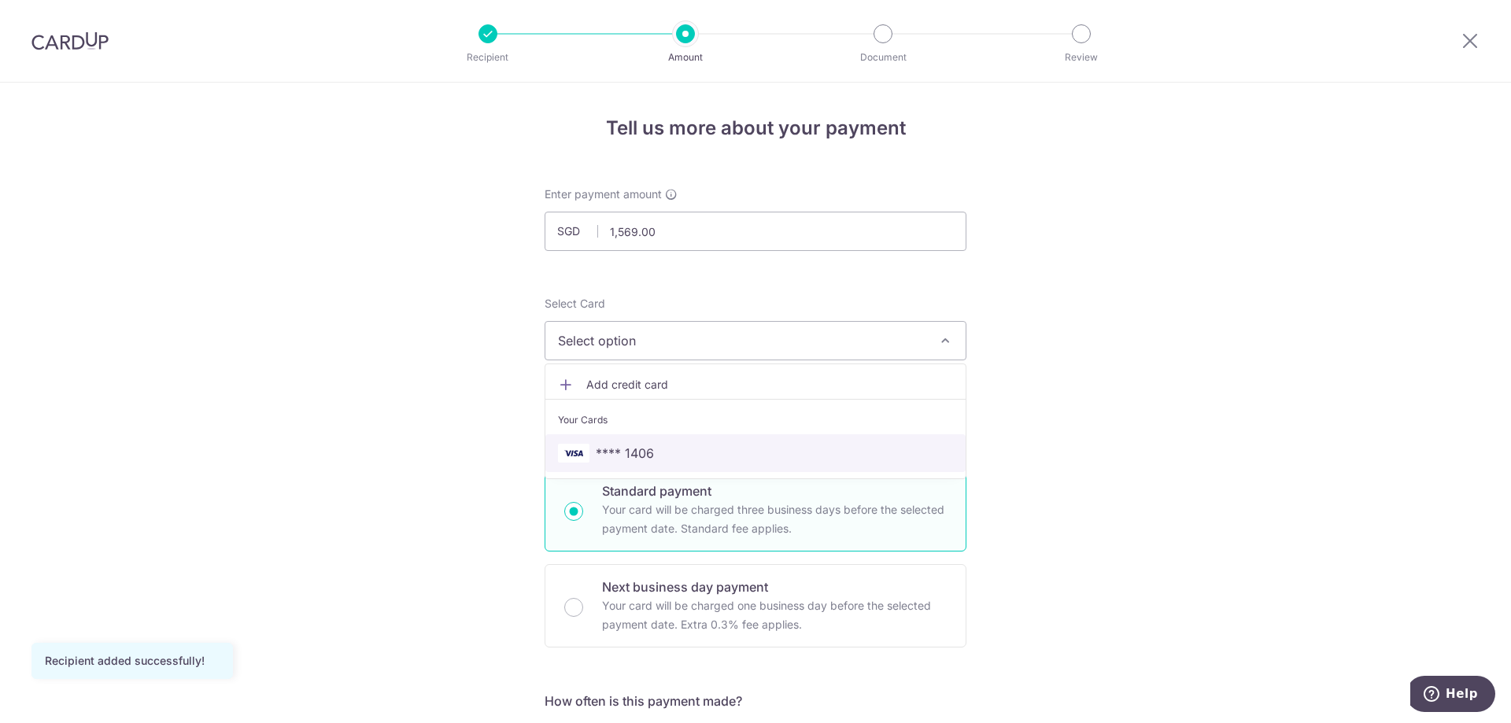
click at [759, 449] on span "**** 1406" at bounding box center [755, 453] width 395 height 19
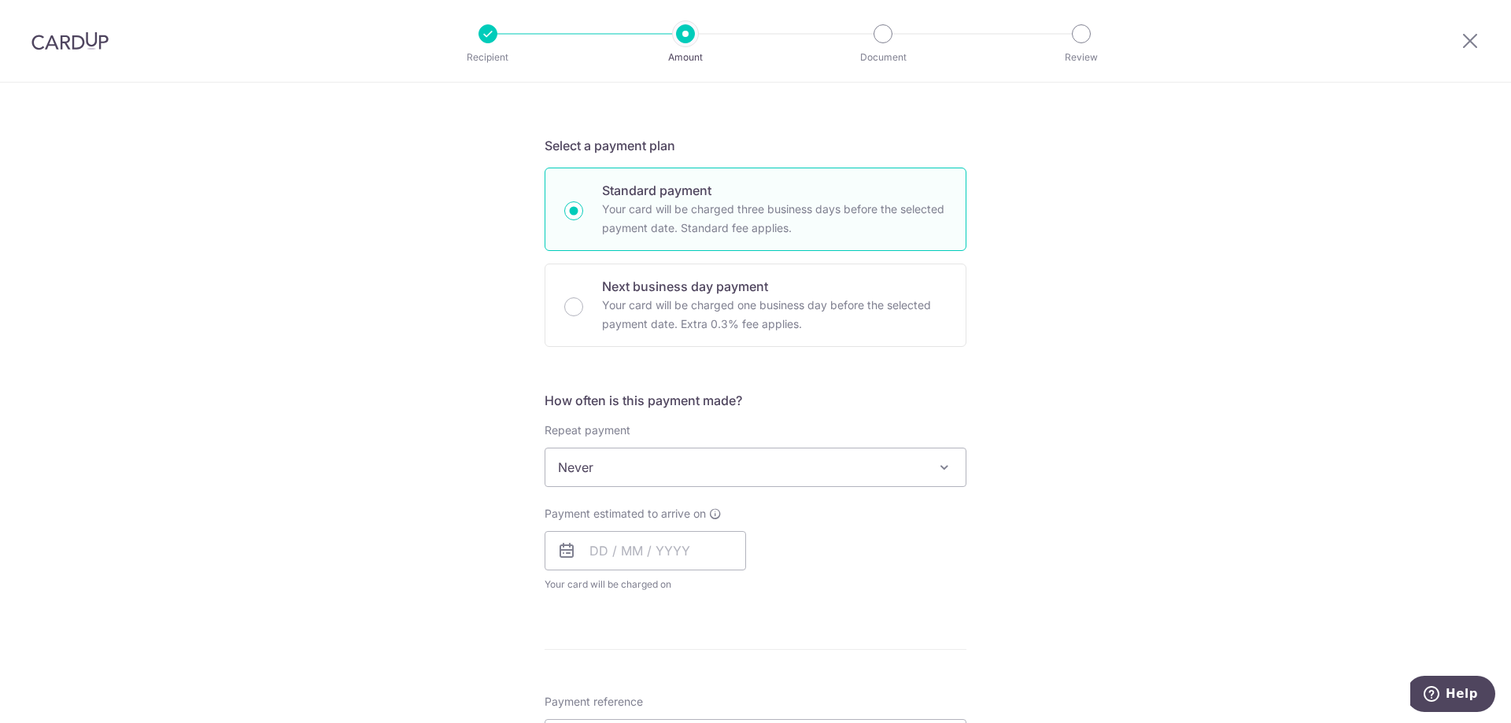
scroll to position [315, 0]
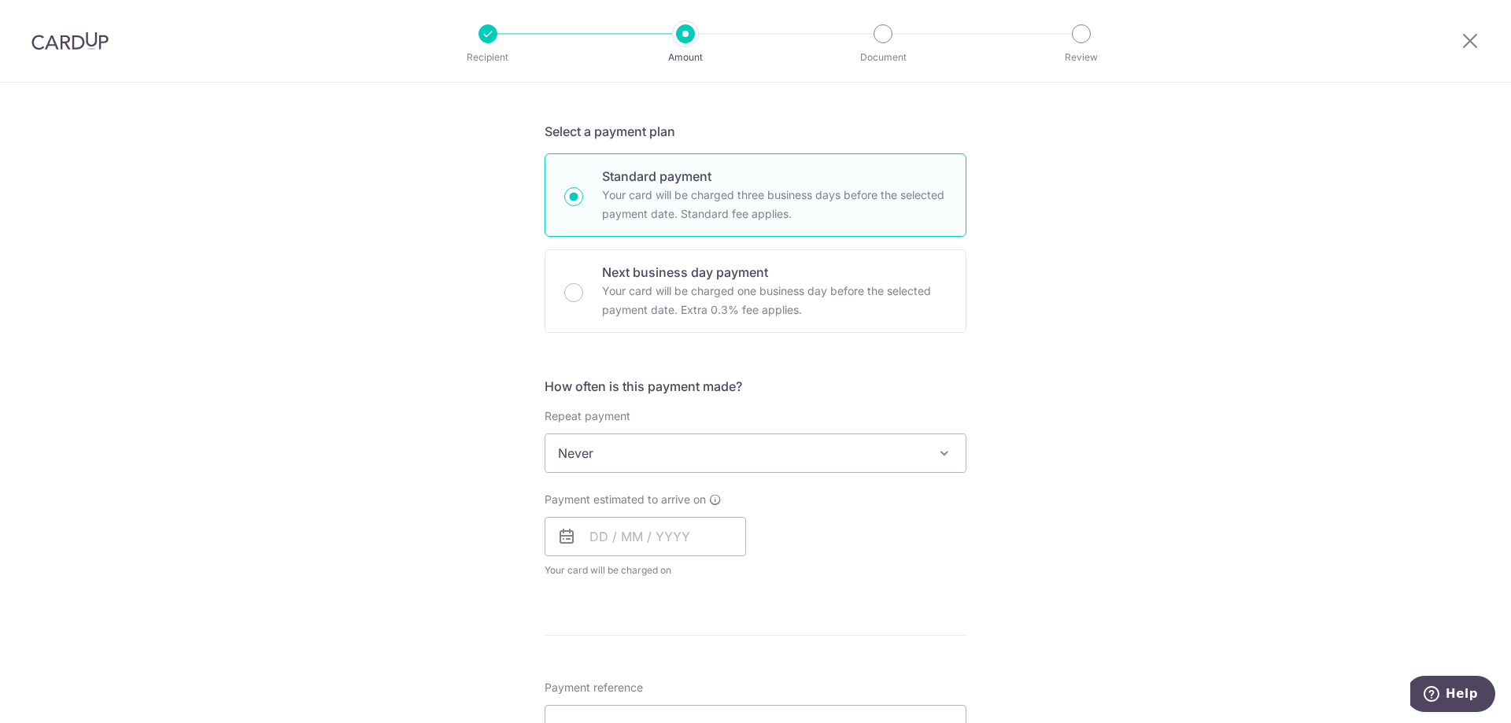
click at [895, 460] on span "Never" at bounding box center [755, 453] width 420 height 38
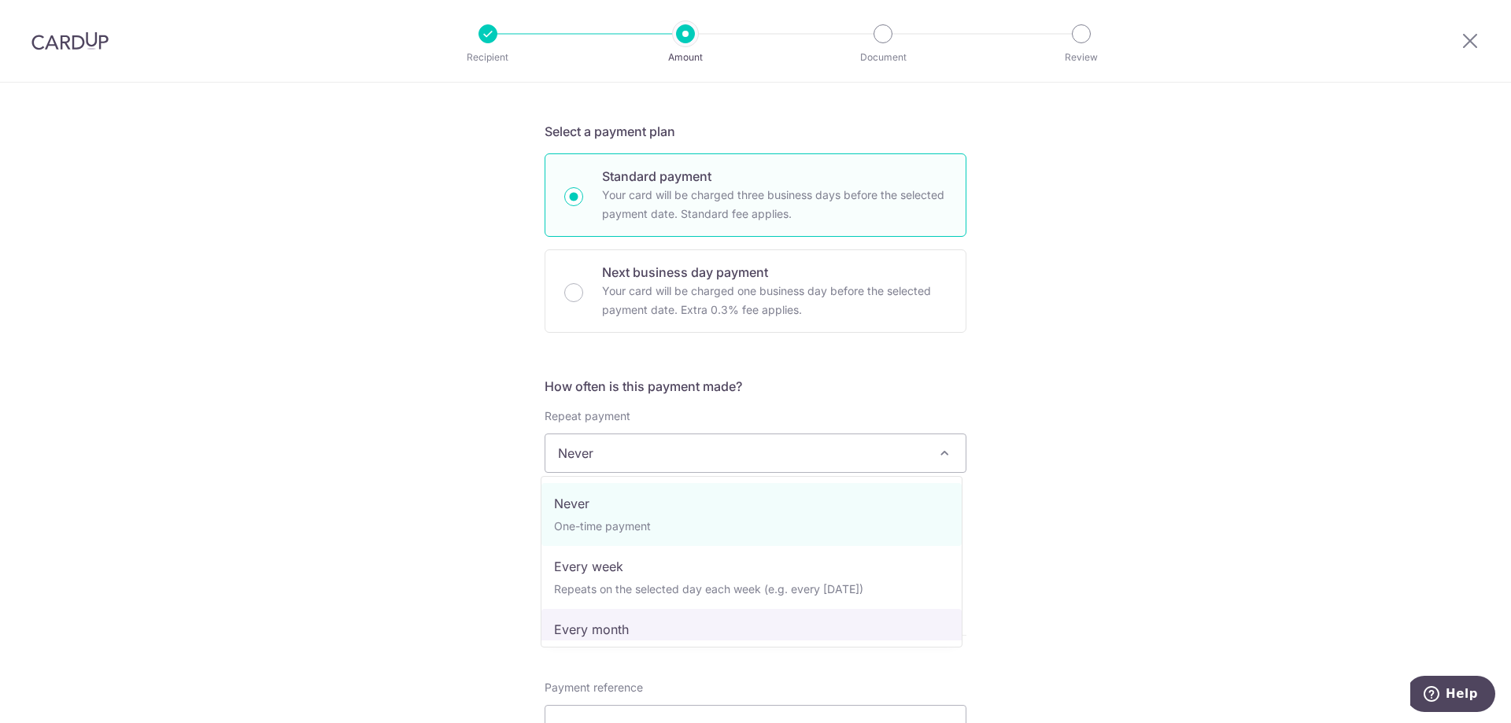
select select "3"
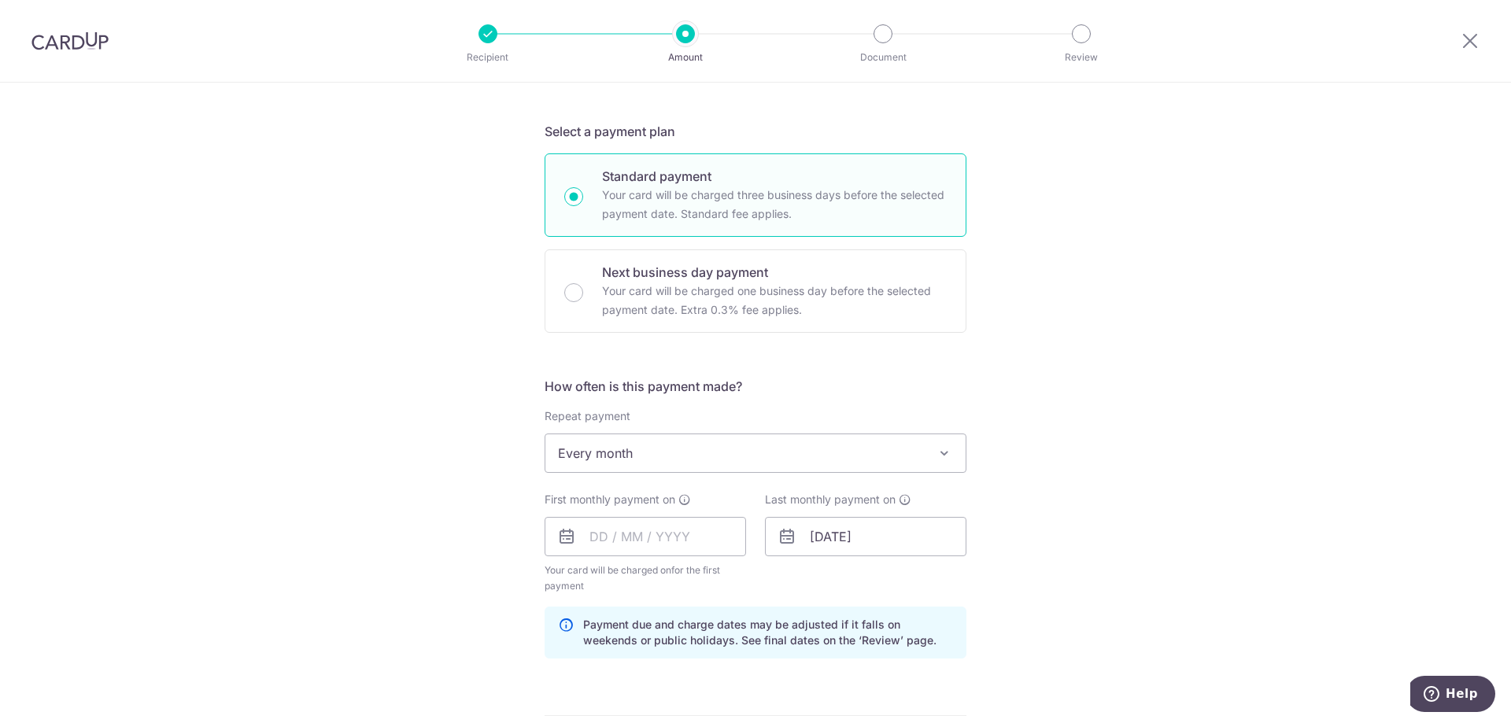
click at [1068, 519] on div "Tell us more about your payment Enter payment amount SGD 1,569.00 1569.00 Recip…" at bounding box center [755, 520] width 1511 height 1504
click at [589, 536] on input "text" at bounding box center [645, 536] width 201 height 39
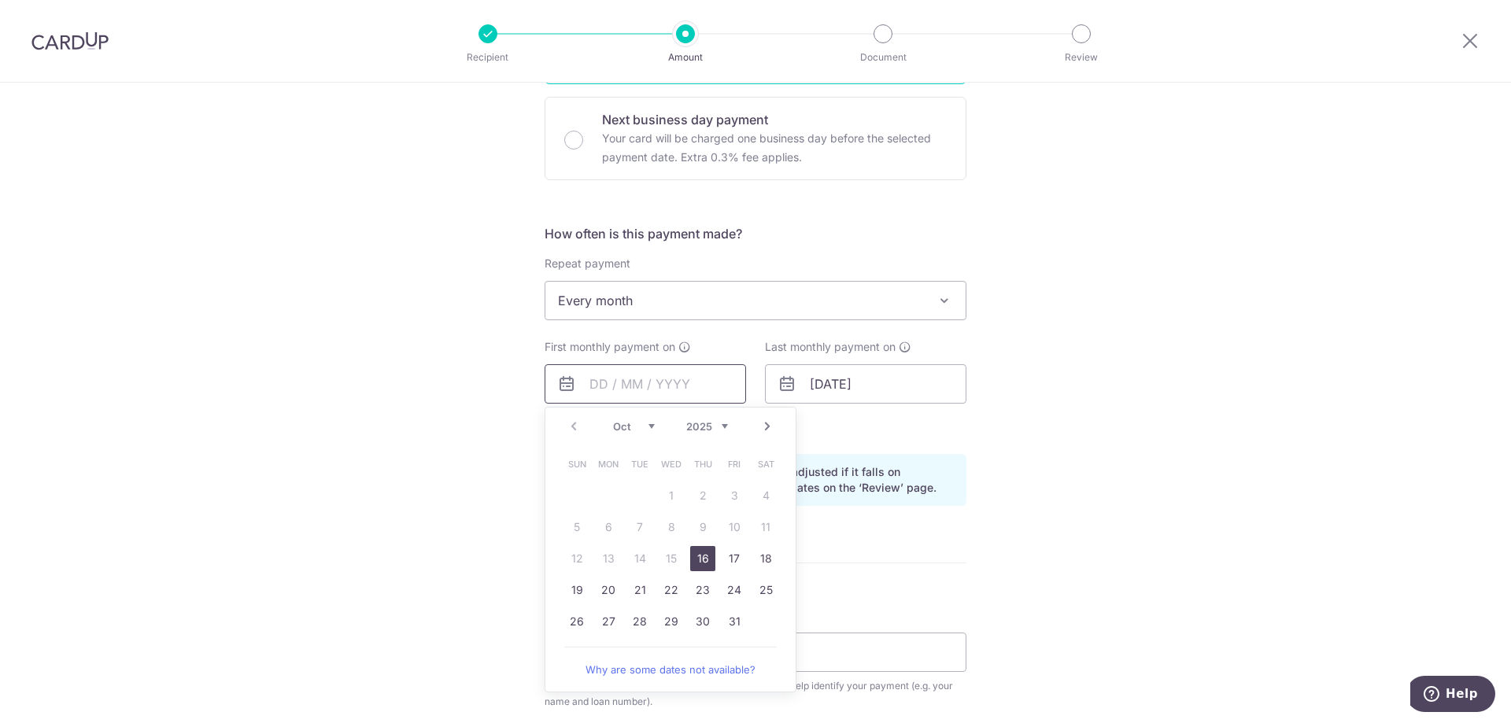
scroll to position [472, 0]
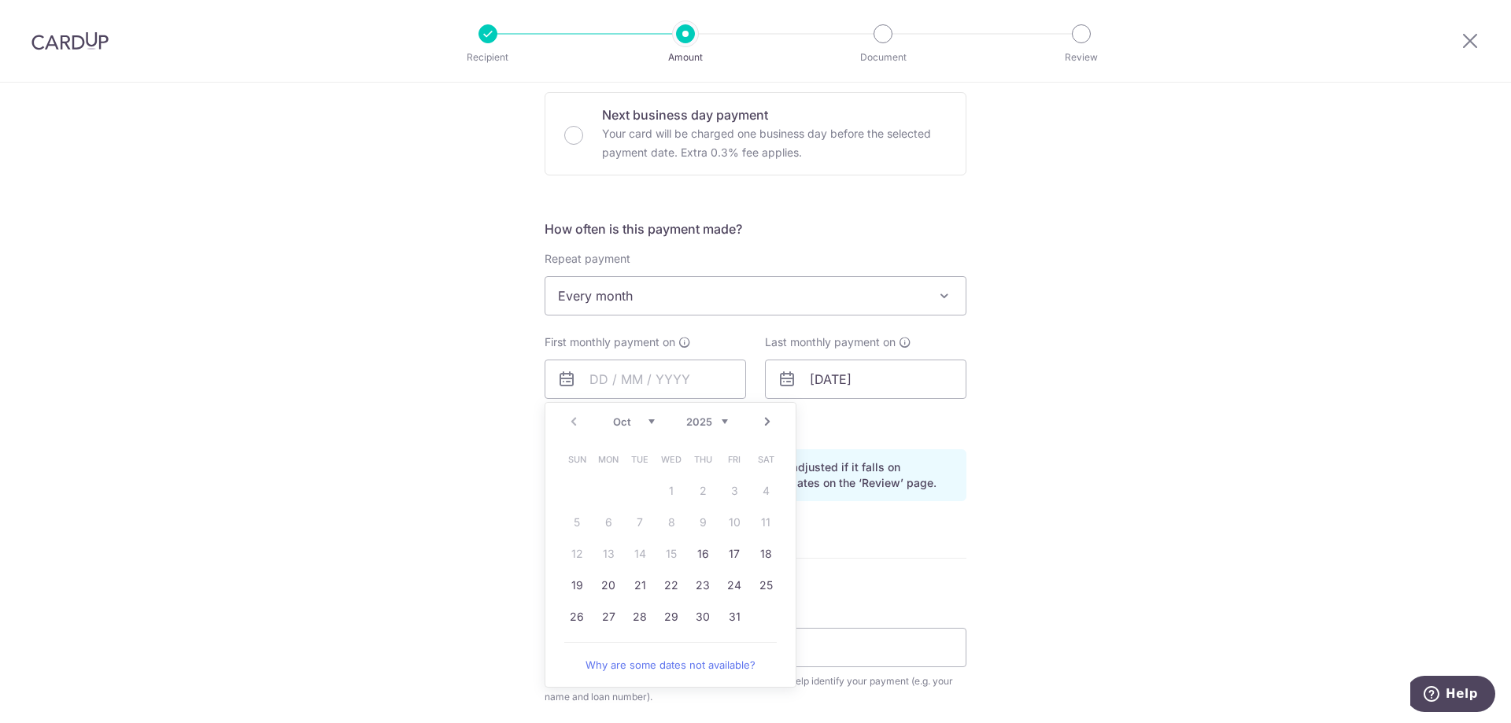
click at [765, 417] on link "Next" at bounding box center [767, 421] width 19 height 19
click at [569, 419] on link "Prev" at bounding box center [573, 421] width 19 height 19
click at [706, 614] on link "30" at bounding box center [702, 616] width 25 height 25
type input "[DATE]"
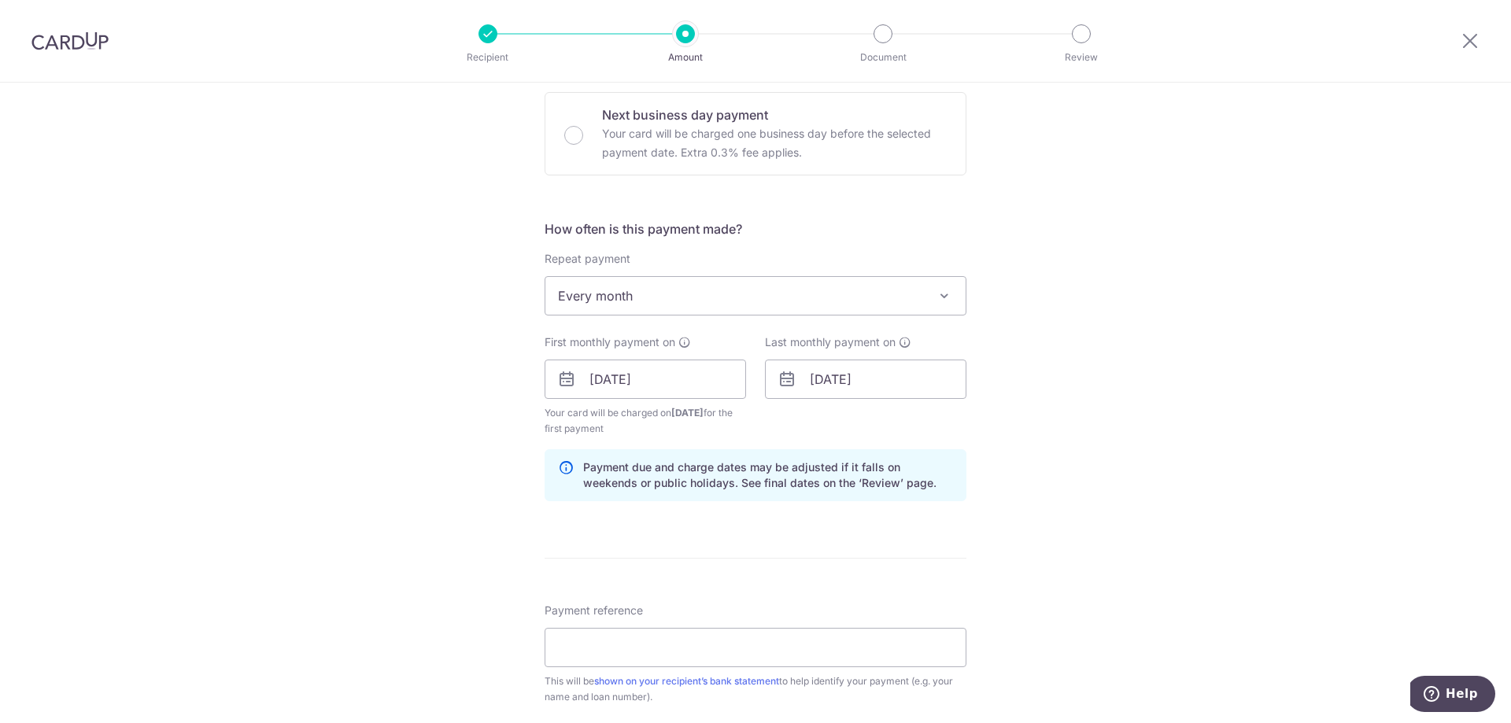
click at [966, 558] on div "Tell us more about your payment Enter payment amount SGD 1,569.00 1569.00 Recip…" at bounding box center [755, 362] width 1511 height 1504
click at [833, 379] on input "11/03/2032" at bounding box center [865, 379] width 201 height 39
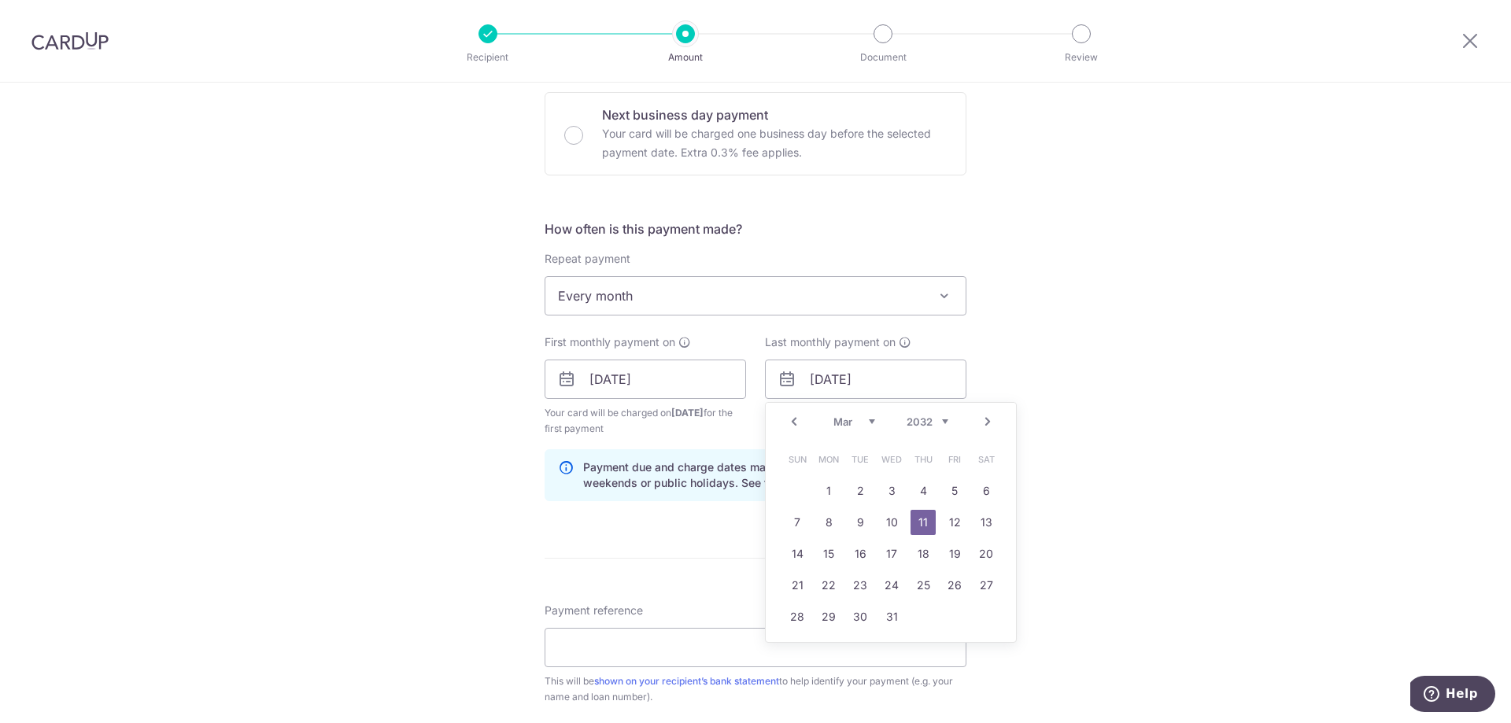
click at [980, 415] on link "Next" at bounding box center [987, 421] width 19 height 19
click at [792, 420] on link "Prev" at bounding box center [794, 421] width 19 height 19
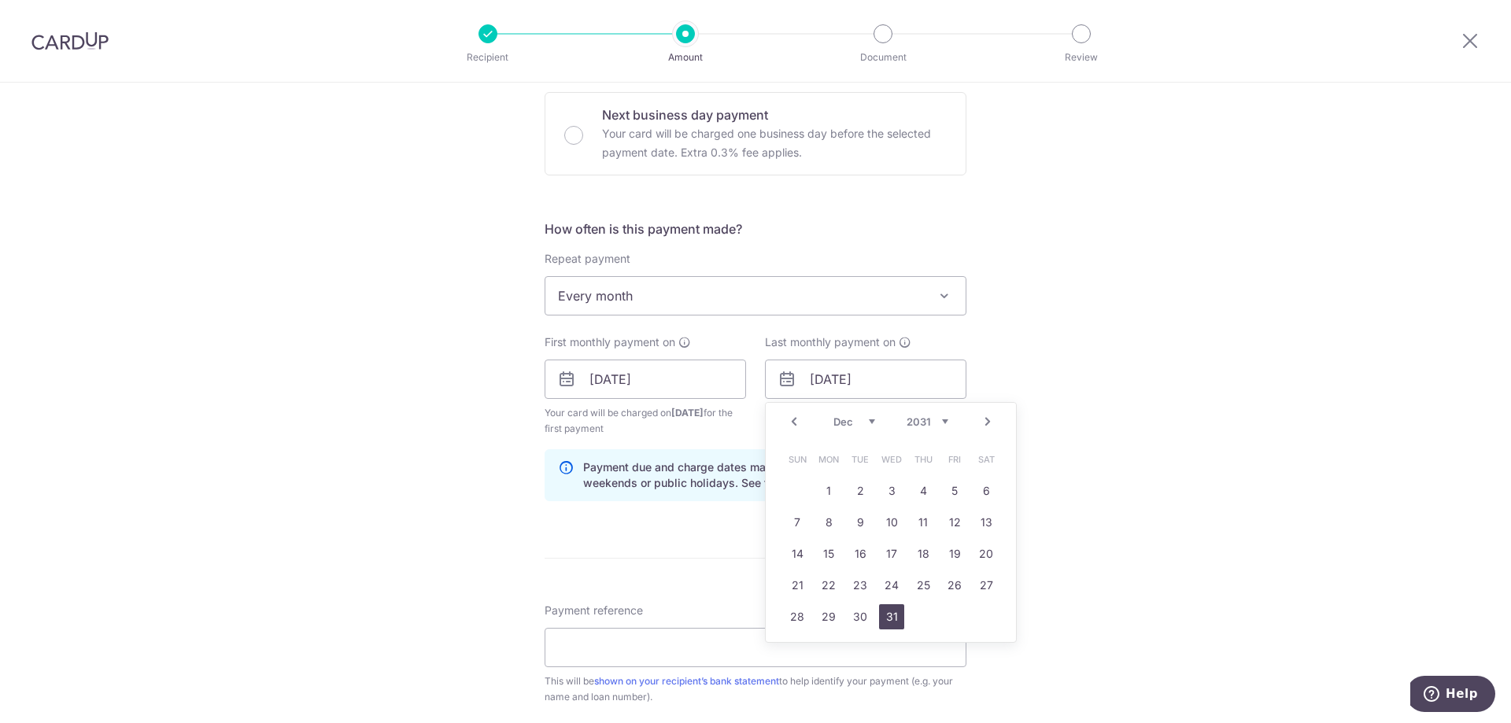
drag, startPoint x: 889, startPoint y: 622, endPoint x: 885, endPoint y: 604, distance: 18.7
click at [888, 622] on link "31" at bounding box center [891, 616] width 25 height 25
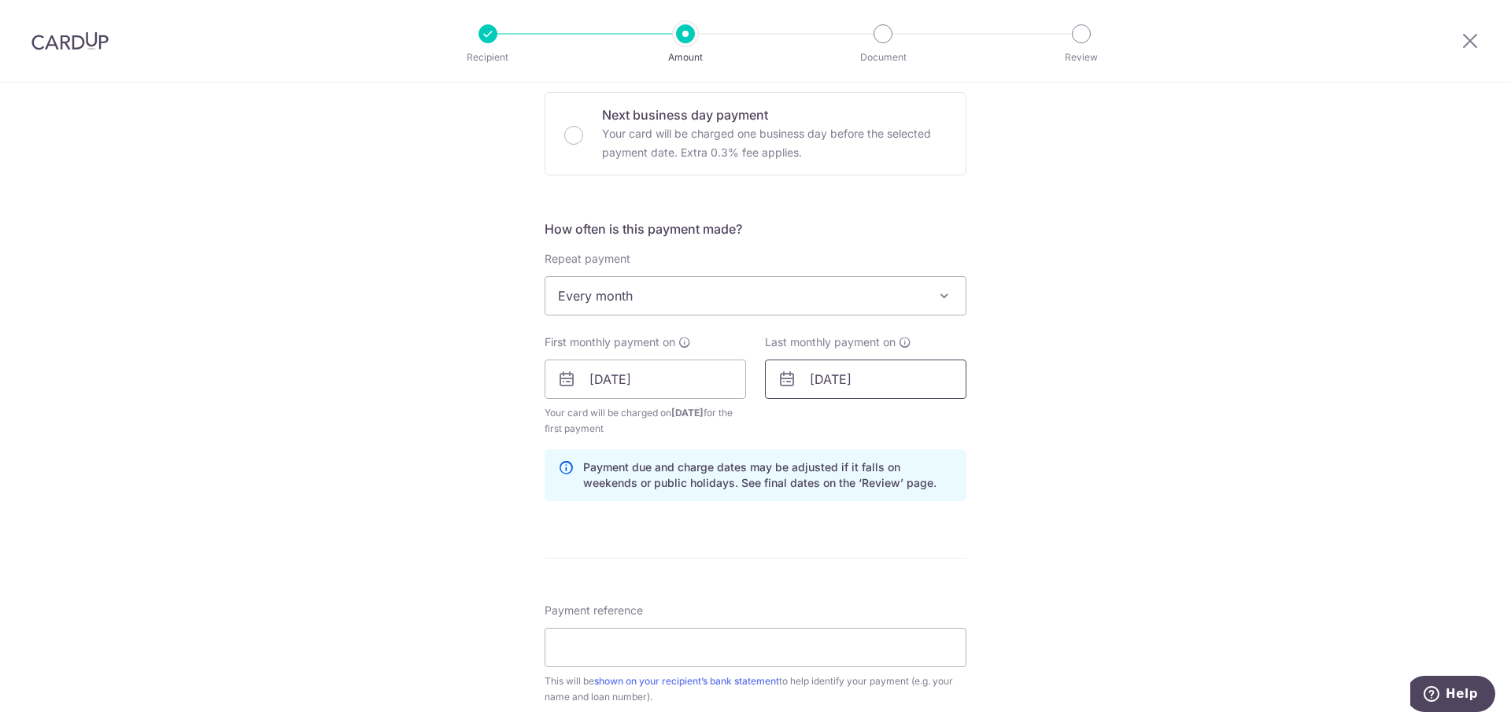
click at [887, 382] on input "31/12/2031" at bounding box center [865, 379] width 201 height 39
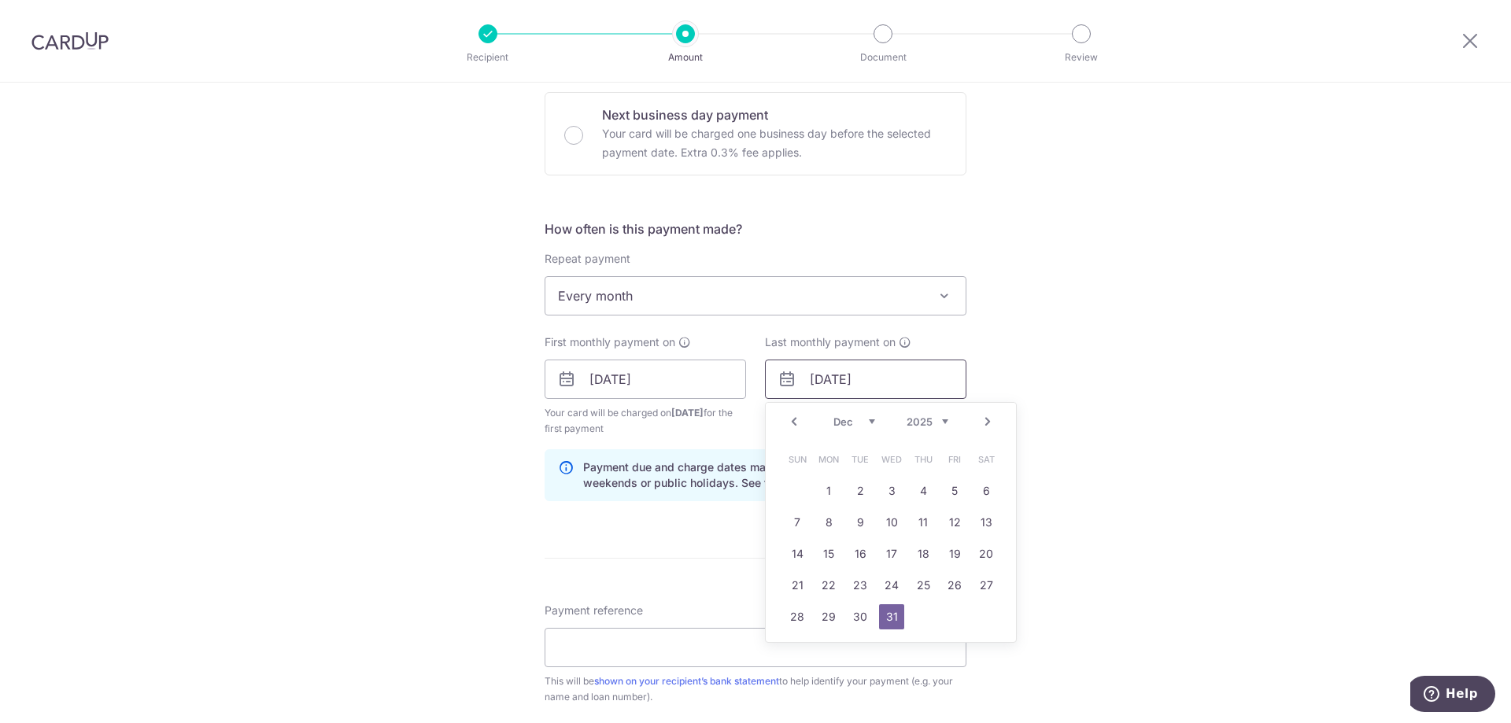
type input "31/12/2025"
click at [1174, 355] on div "Tell us more about your payment Enter payment amount SGD 1,569.00 1569.00 Recip…" at bounding box center [755, 362] width 1511 height 1504
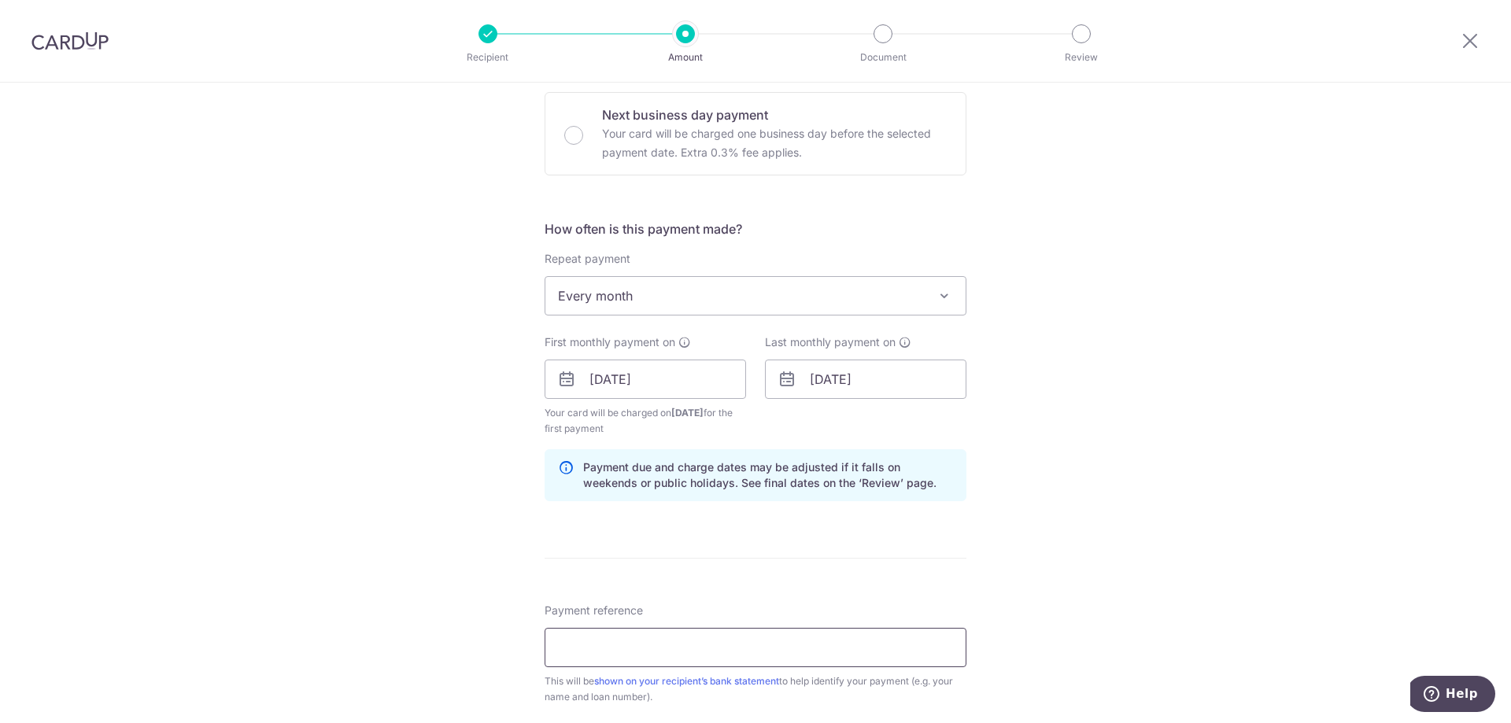
click at [656, 643] on input "Payment reference" at bounding box center [756, 647] width 422 height 39
paste input "OCBC18"
type input "OCBC18"
click at [1110, 625] on div "Tell us more about your payment Enter payment amount SGD 1,569.00 1569.00 Recip…" at bounding box center [755, 362] width 1511 height 1504
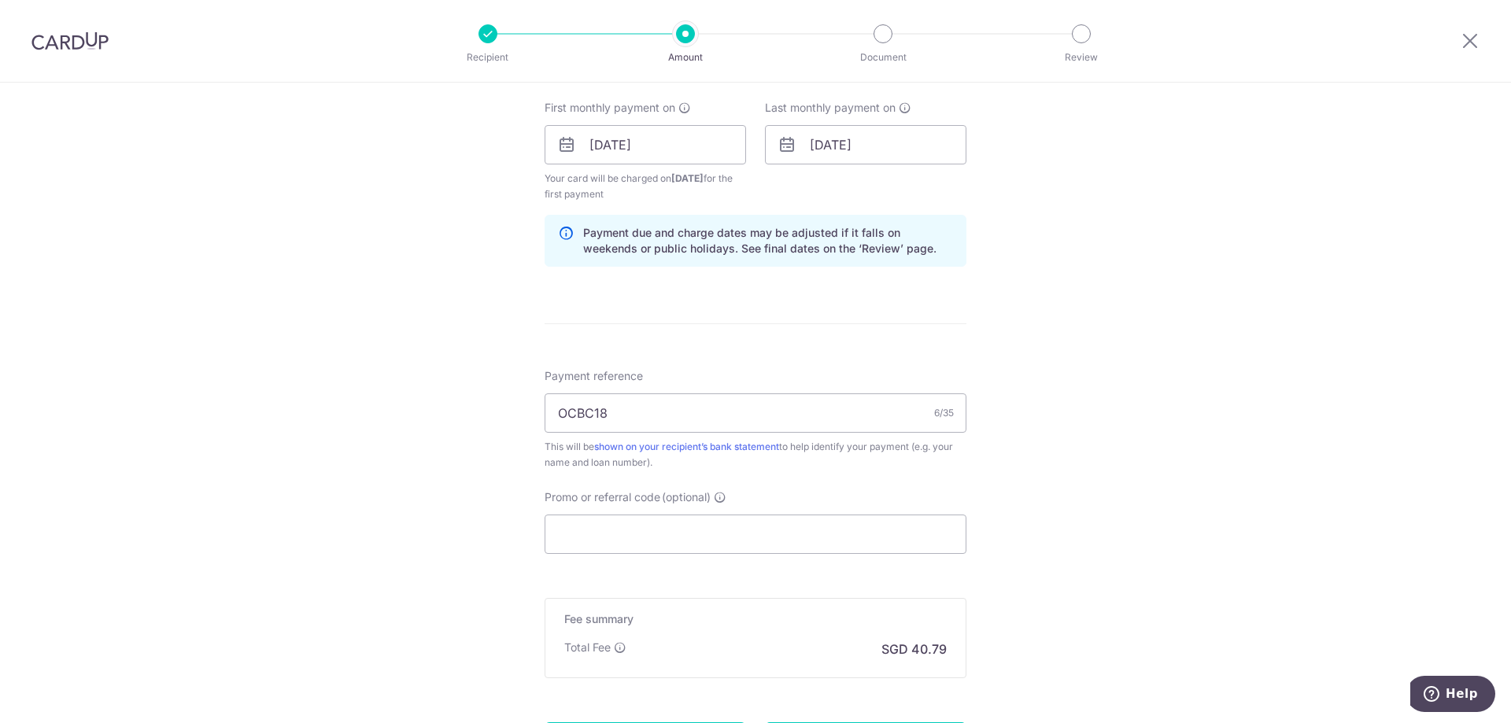
scroll to position [708, 0]
click at [788, 537] on input "Promo or referral code (optional)" at bounding box center [756, 532] width 422 height 39
drag, startPoint x: 618, startPoint y: 419, endPoint x: 307, endPoint y: 389, distance: 312.3
click at [307, 389] on div "Tell us more about your payment Enter payment amount SGD 1,569.00 1569.00 Recip…" at bounding box center [755, 126] width 1511 height 1504
click at [616, 548] on input "Promo or referral code (optional)" at bounding box center [756, 532] width 422 height 39
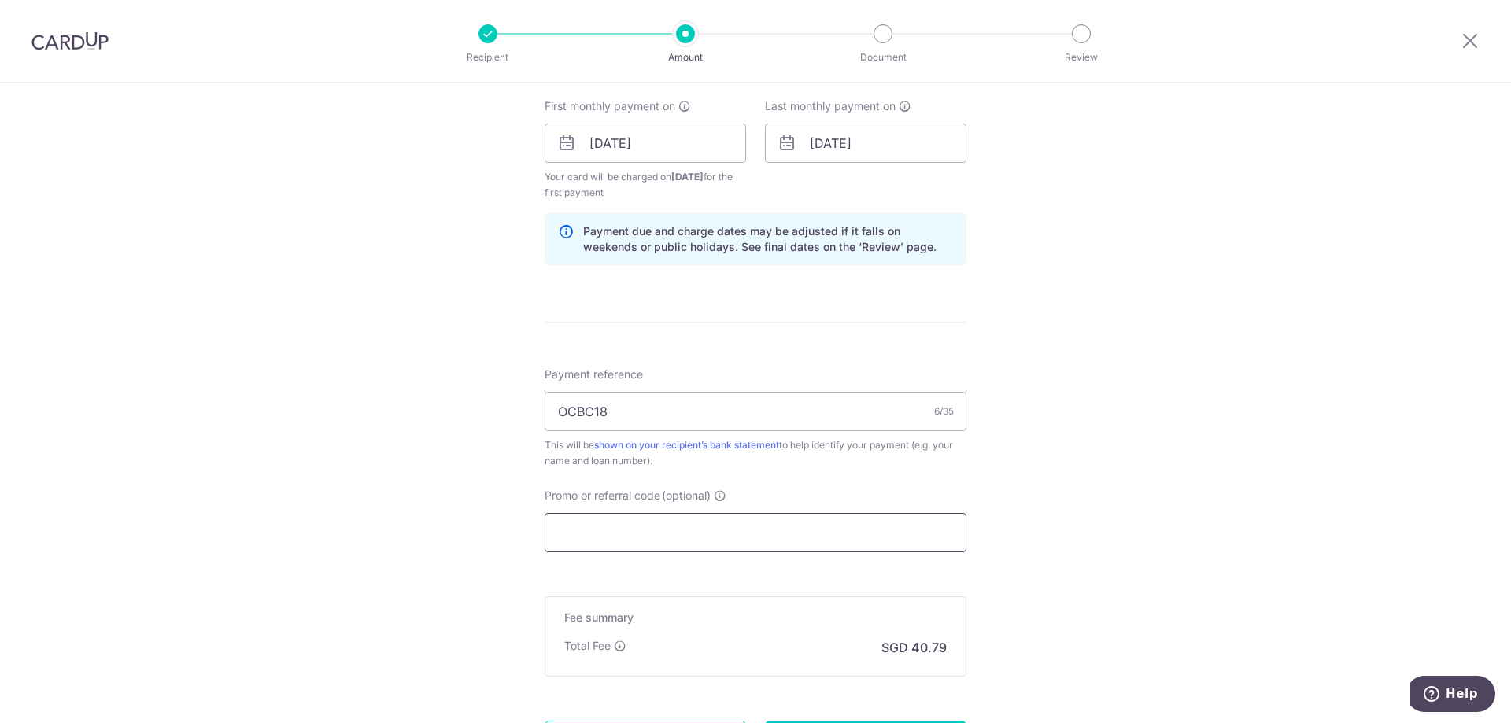
paste input "OCBC18"
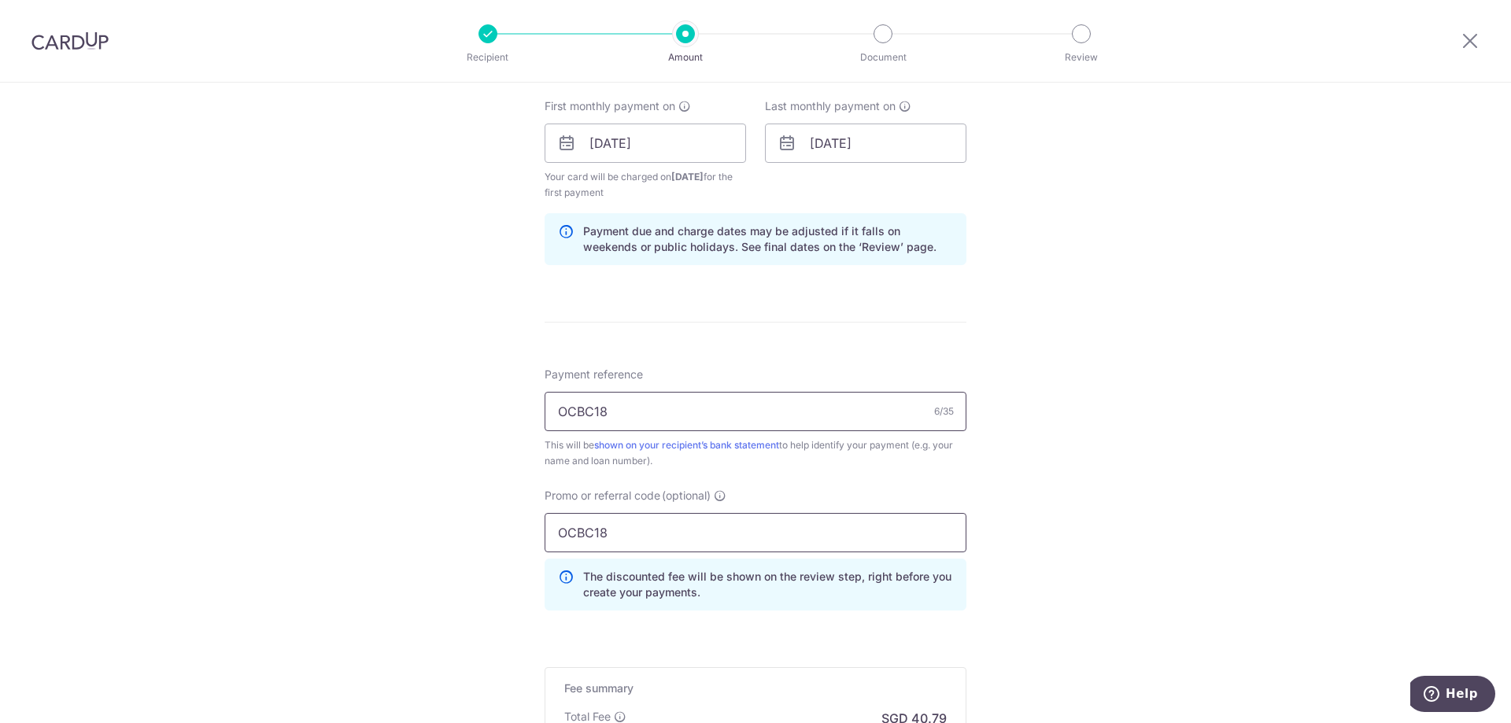
type input "OCBC18"
drag, startPoint x: 629, startPoint y: 416, endPoint x: 375, endPoint y: 393, distance: 255.2
click at [375, 393] on div "Tell us more about your payment Enter payment amount SGD 1,569.00 1569.00 Recip…" at bounding box center [755, 161] width 1511 height 1575
type input "SPB 1846 U"
click at [1212, 472] on div "Tell us more about your payment Enter payment amount SGD 1,569.00 1569.00 Recip…" at bounding box center [755, 161] width 1511 height 1575
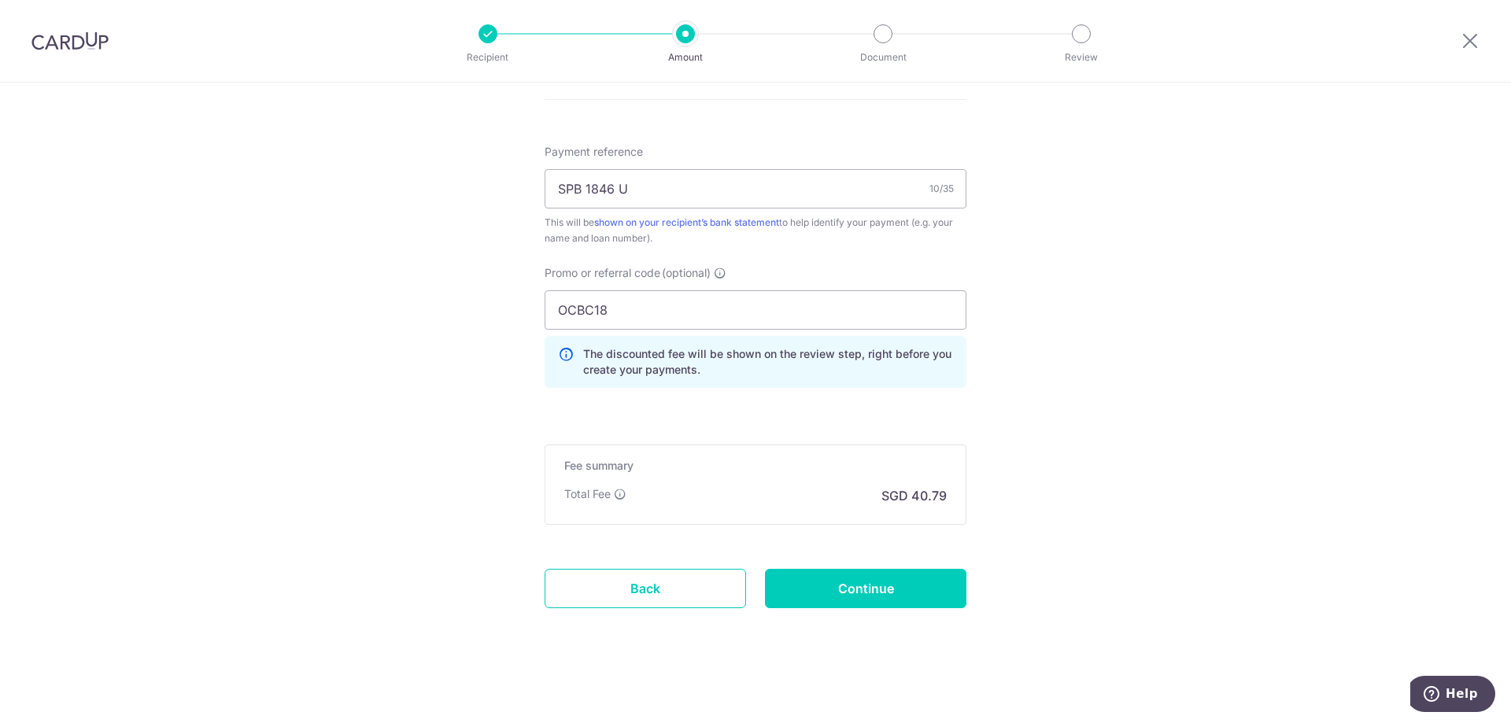
scroll to position [934, 0]
click at [887, 585] on input "Continue" at bounding box center [865, 585] width 201 height 39
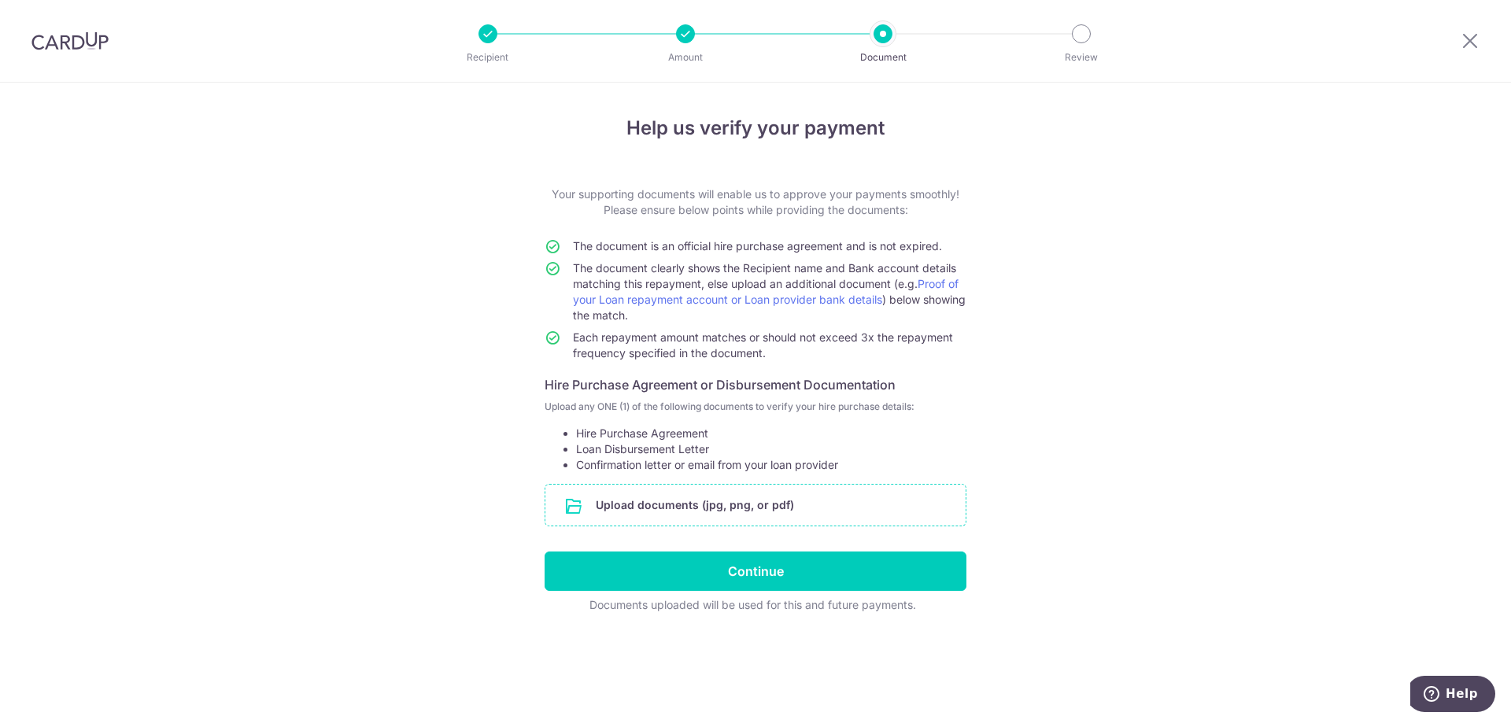
click at [738, 507] on input "file" at bounding box center [755, 505] width 420 height 41
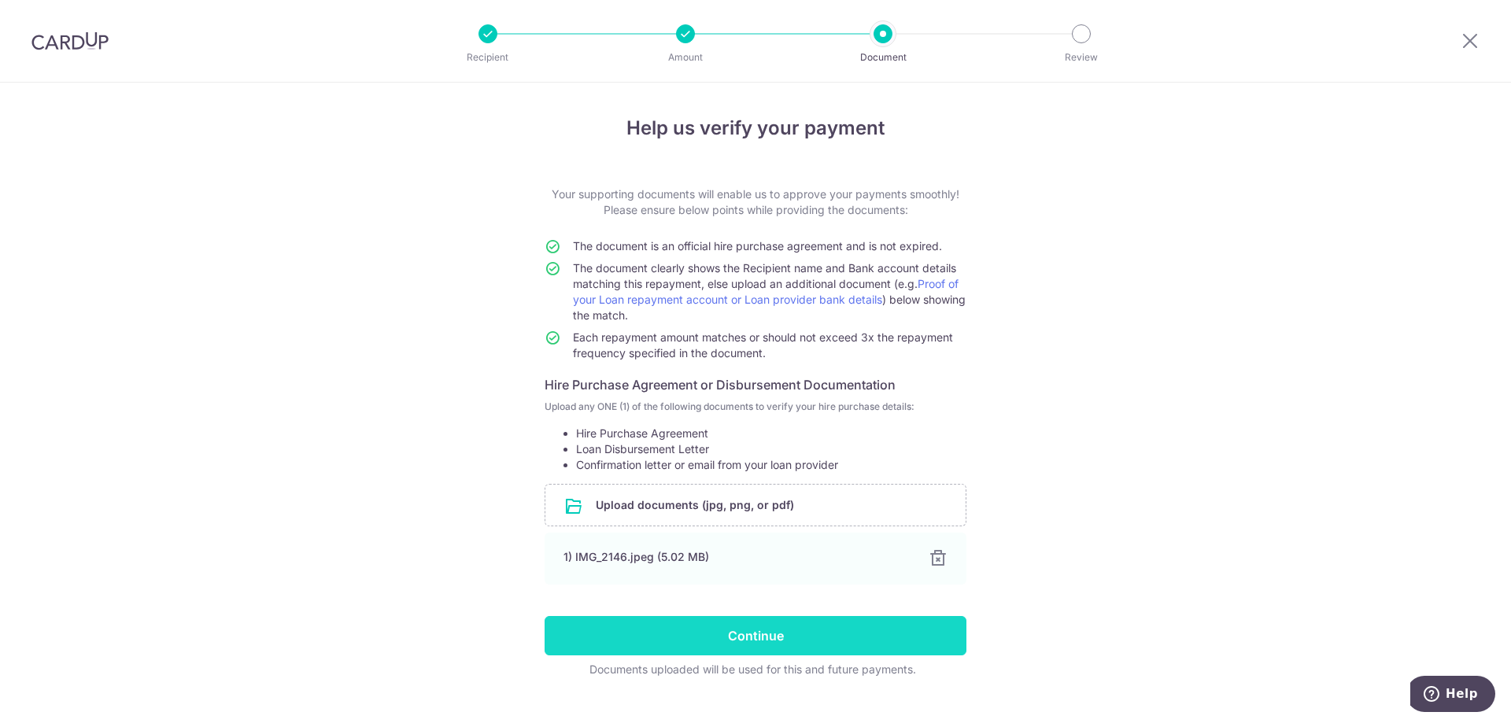
click at [908, 644] on input "Continue" at bounding box center [756, 635] width 422 height 39
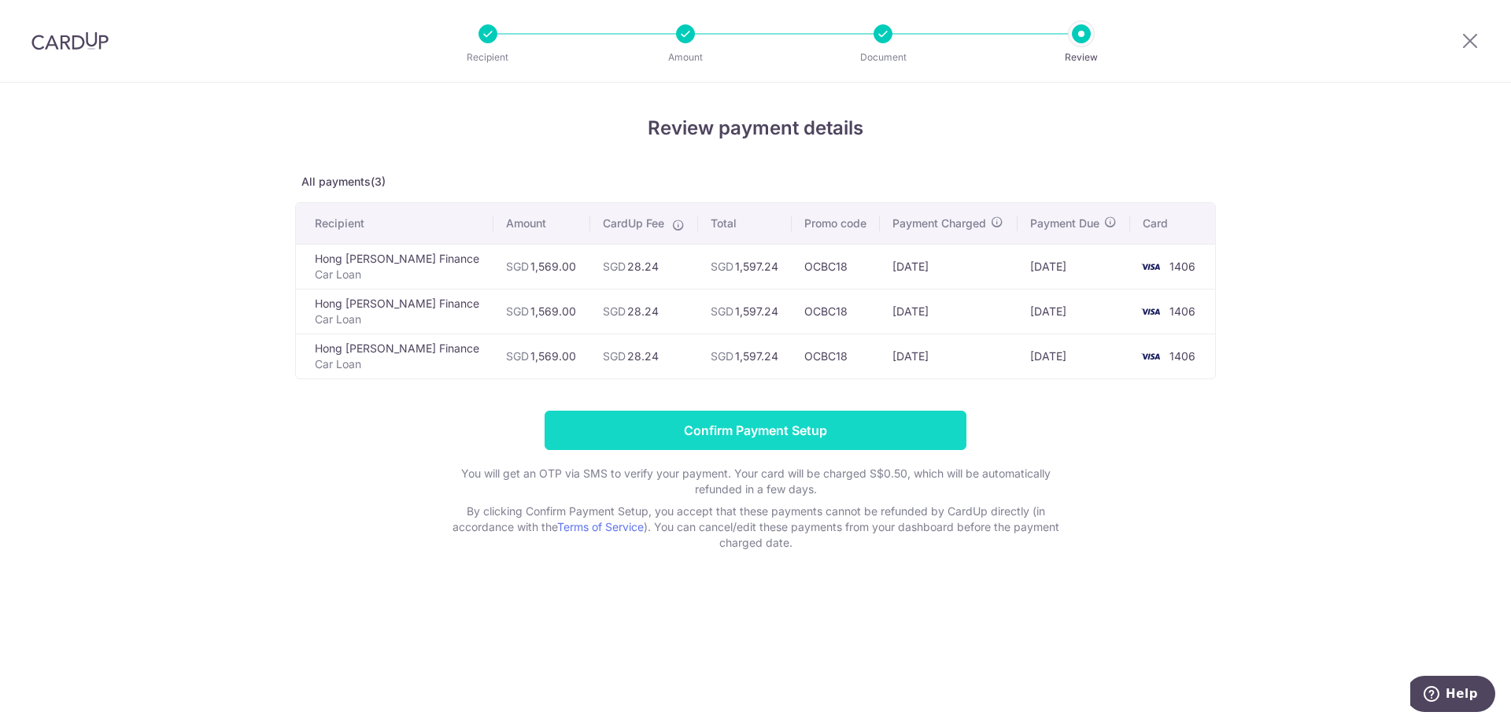
click at [918, 427] on input "Confirm Payment Setup" at bounding box center [756, 430] width 422 height 39
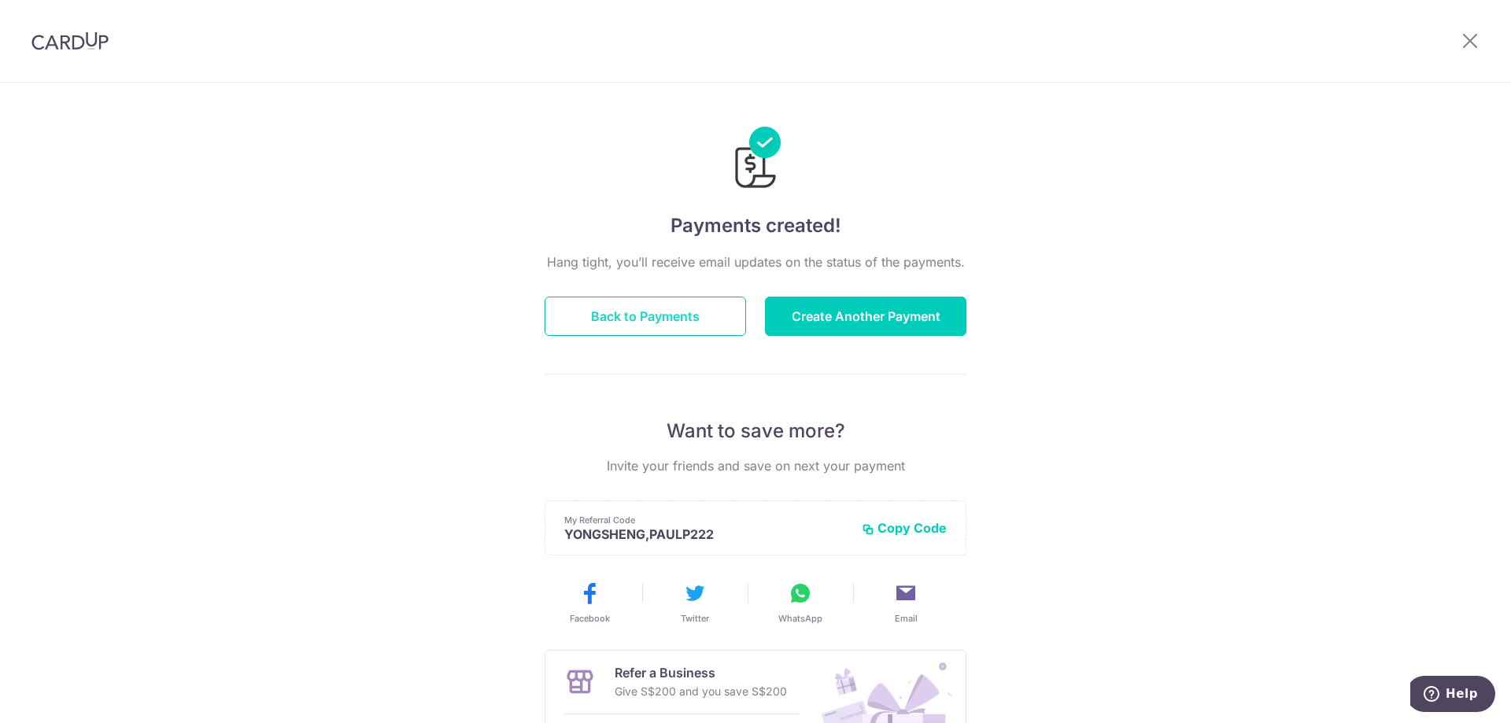
click at [671, 326] on button "Back to Payments" at bounding box center [645, 316] width 201 height 39
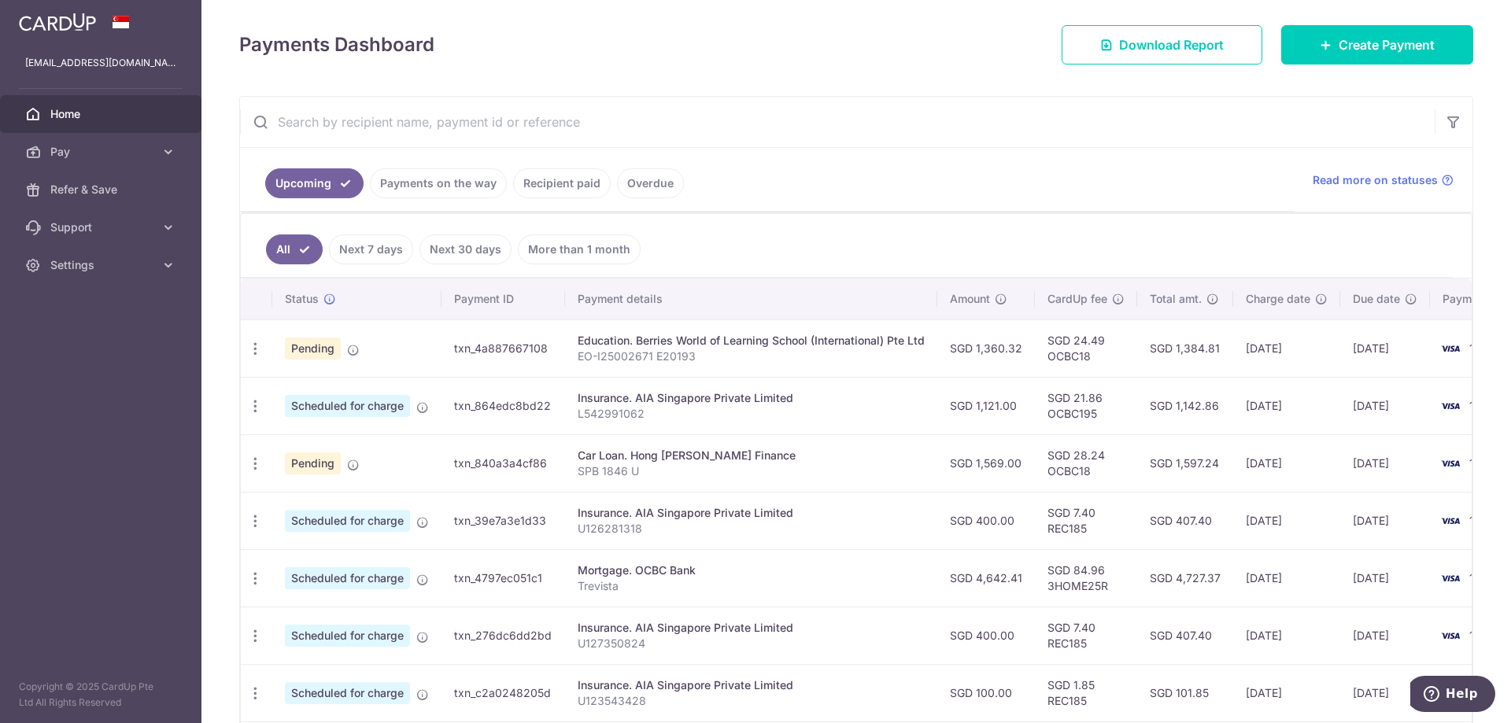
scroll to position [236, 0]
